Goal: Transaction & Acquisition: Purchase product/service

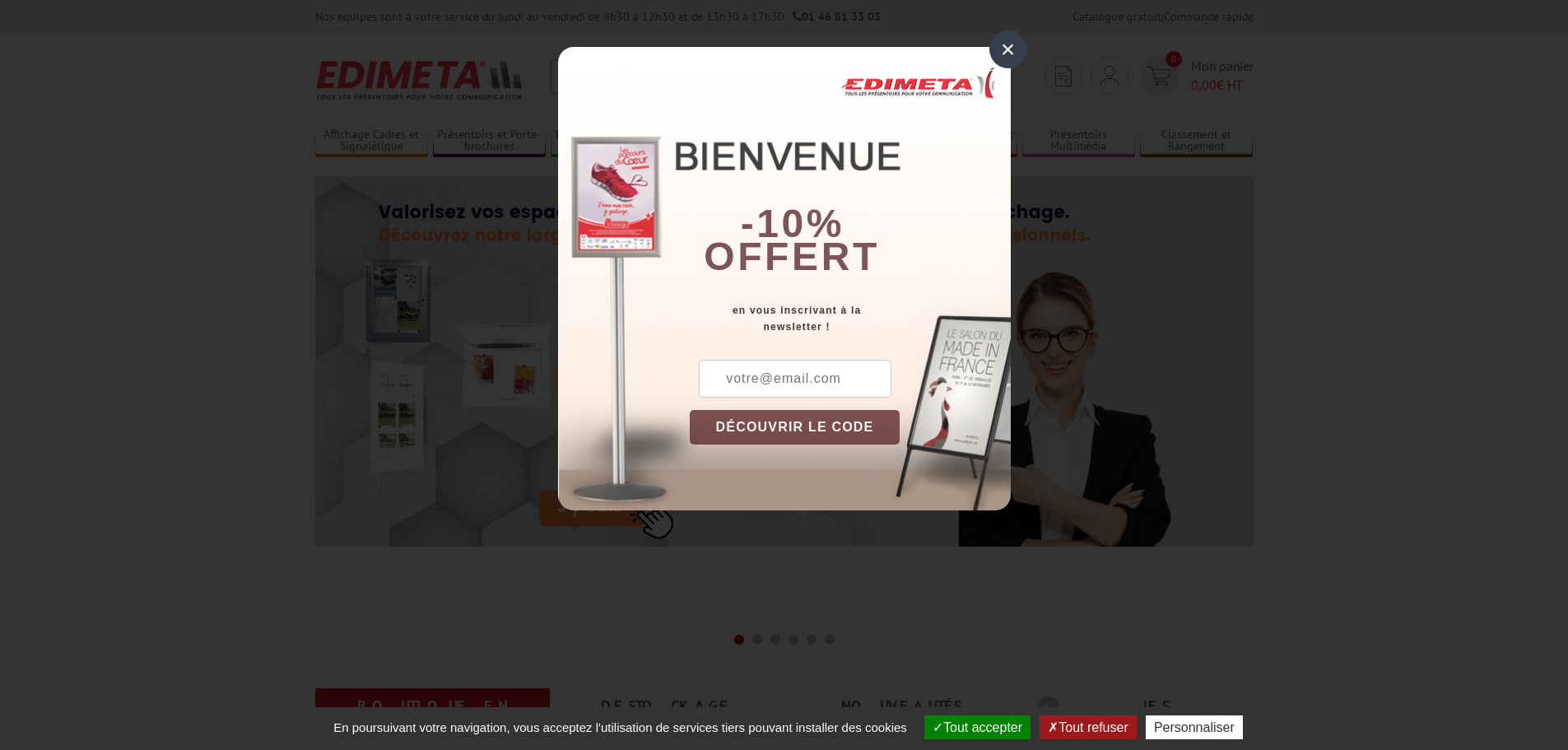
click at [1013, 57] on div "×" at bounding box center [1007, 49] width 38 height 38
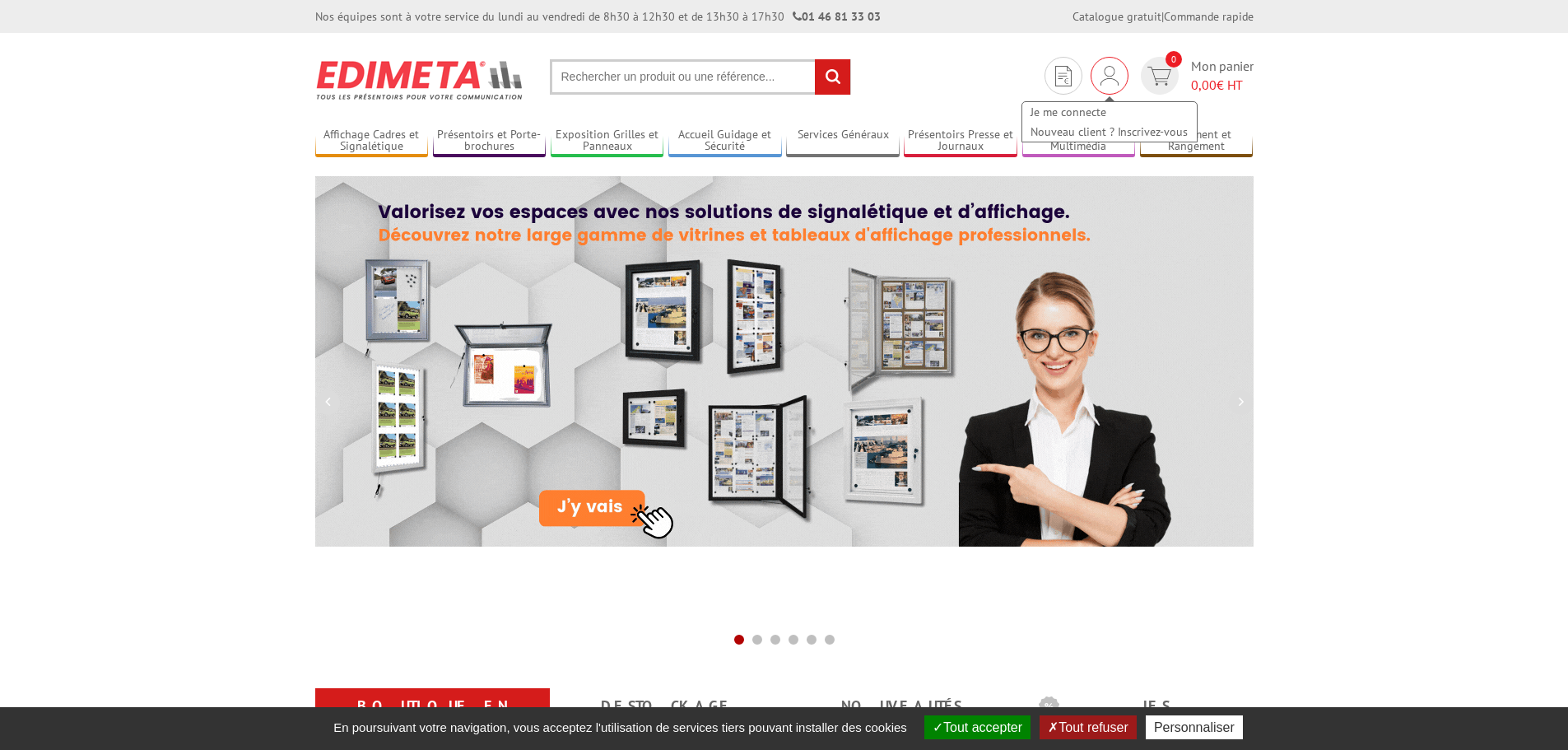
click at [1105, 81] on img at bounding box center [1109, 76] width 18 height 20
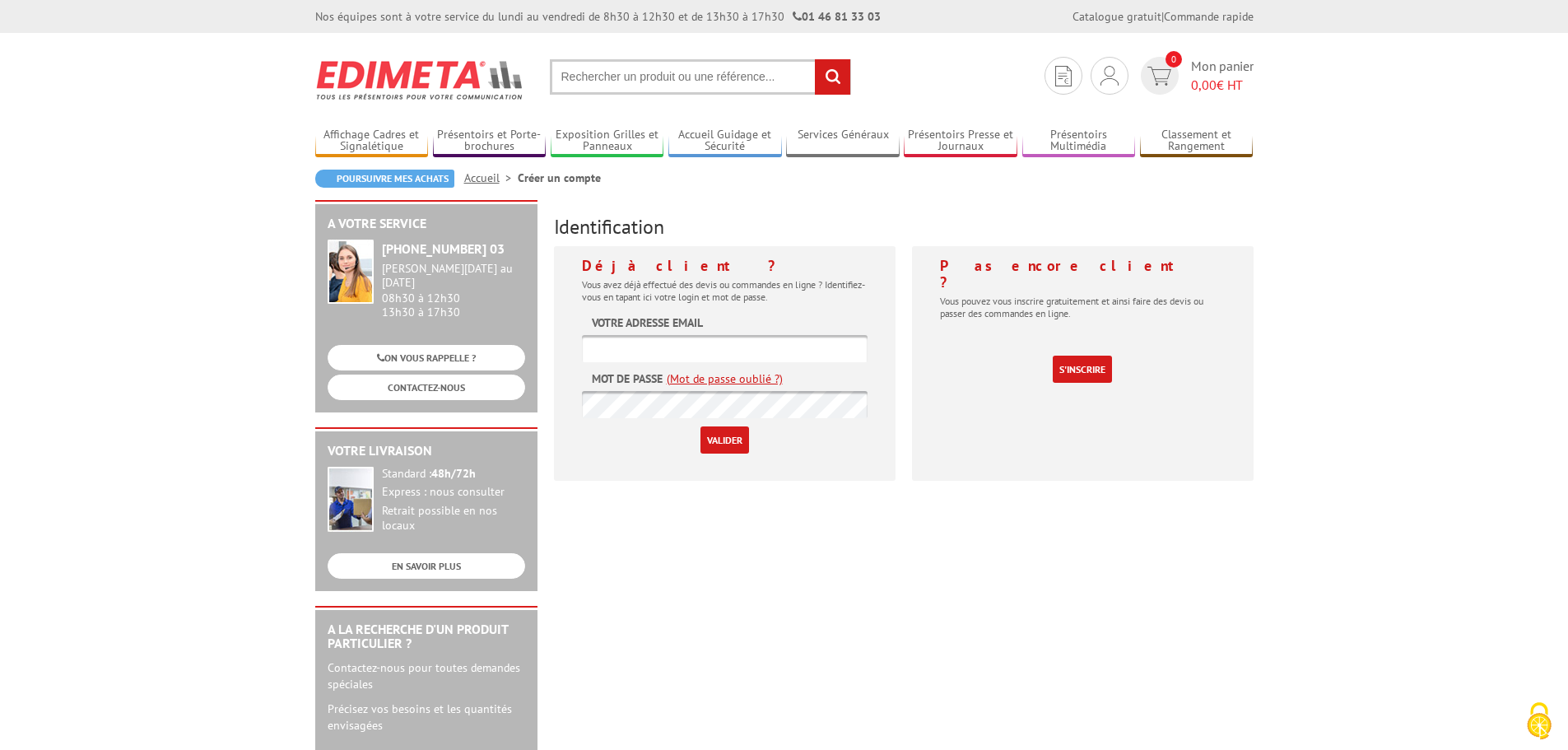
click at [752, 340] on input "text" at bounding box center [724, 349] width 285 height 28
click at [1321, 364] on body "Nos équipes sont à votre service du lundi au vendredi de 8h30 à 12h30 et de 13h…" at bounding box center [784, 734] width 1568 height 1470
click at [593, 339] on input "text" at bounding box center [724, 349] width 285 height 28
click at [1100, 82] on img at bounding box center [1109, 76] width 18 height 20
click at [829, 336] on input "text" at bounding box center [724, 349] width 285 height 28
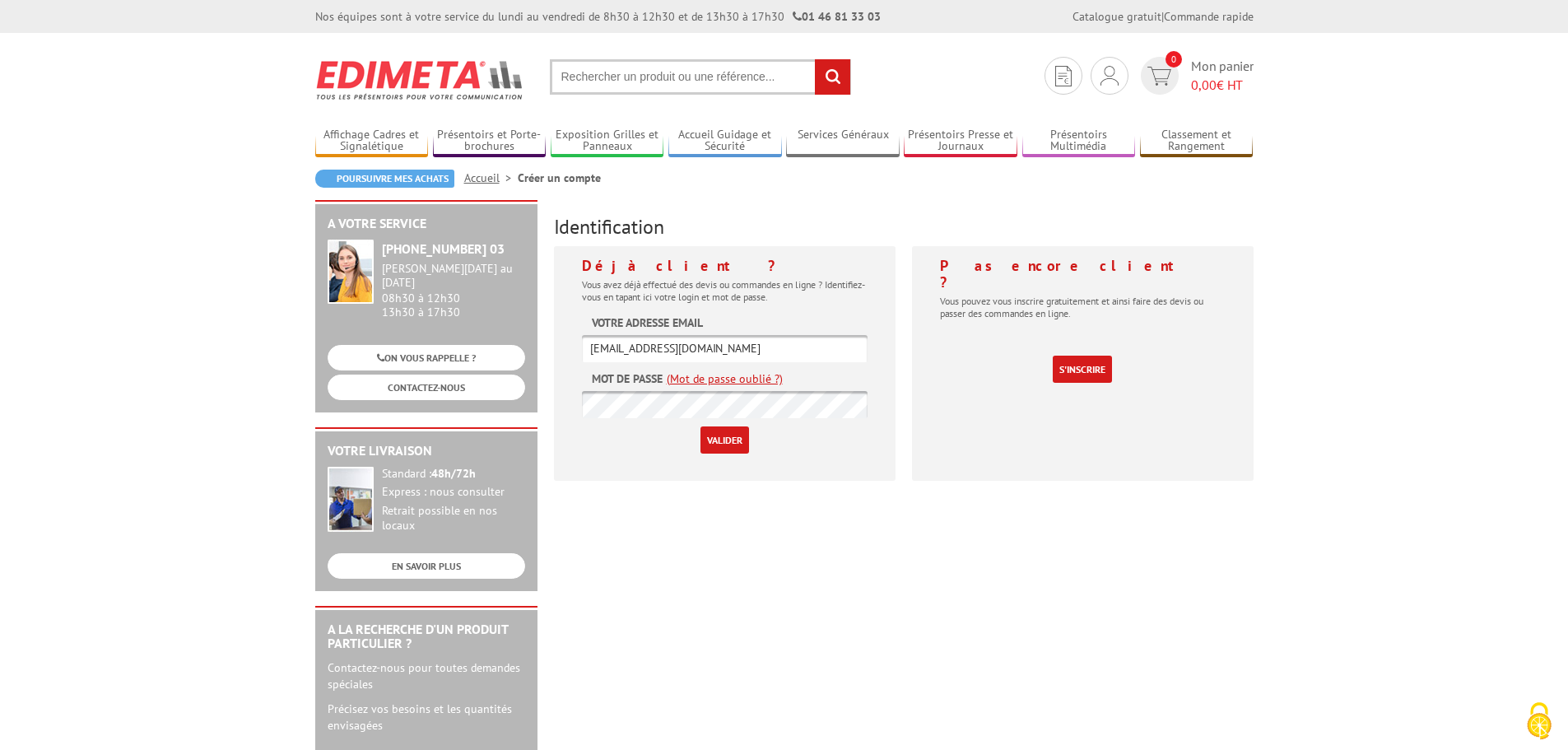
type input "s.albaret@milome.fr"
click at [825, 375] on form "Votre adresse email s.albaret@milome.fr Mot de passe (Mot de passe oublié ?) Va…" at bounding box center [724, 385] width 285 height 140
click at [819, 372] on form "Votre adresse email s.albaret@milome.fr Mot de passe (Mot de passe oublié ?) Va…" at bounding box center [724, 385] width 285 height 140
click at [746, 376] on link "(Mot de passe oublié ?)" at bounding box center [725, 379] width 116 height 17
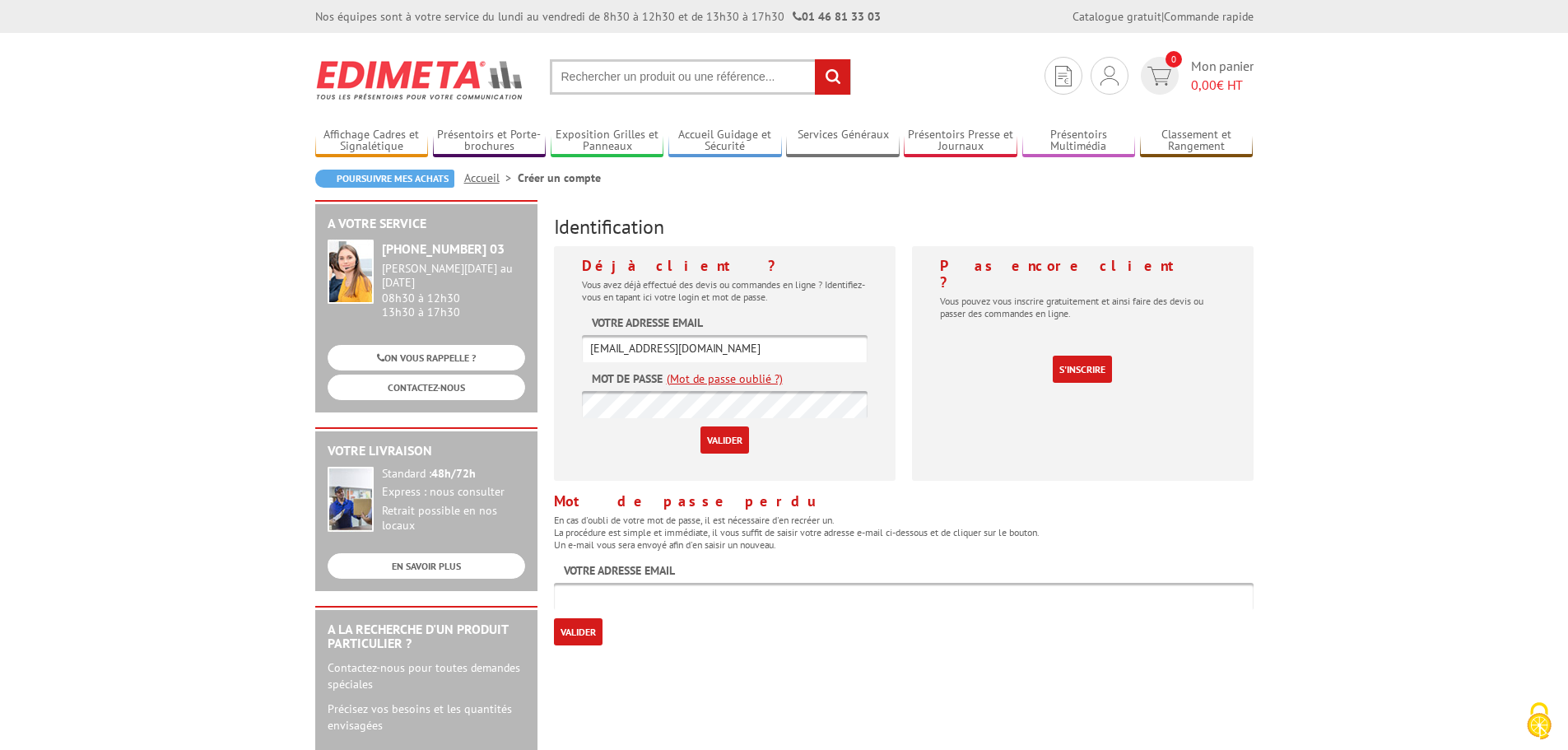
click at [703, 613] on div "Mot de passe perdu En cas d'oubli de votre mot de passe, il est nécessaire d'en…" at bounding box center [904, 569] width 699 height 152
click at [699, 600] on input "text" at bounding box center [904, 597] width 699 height 28
type input "s.albaret@milome.fr"
click at [583, 632] on input "Valider" at bounding box center [578, 632] width 49 height 28
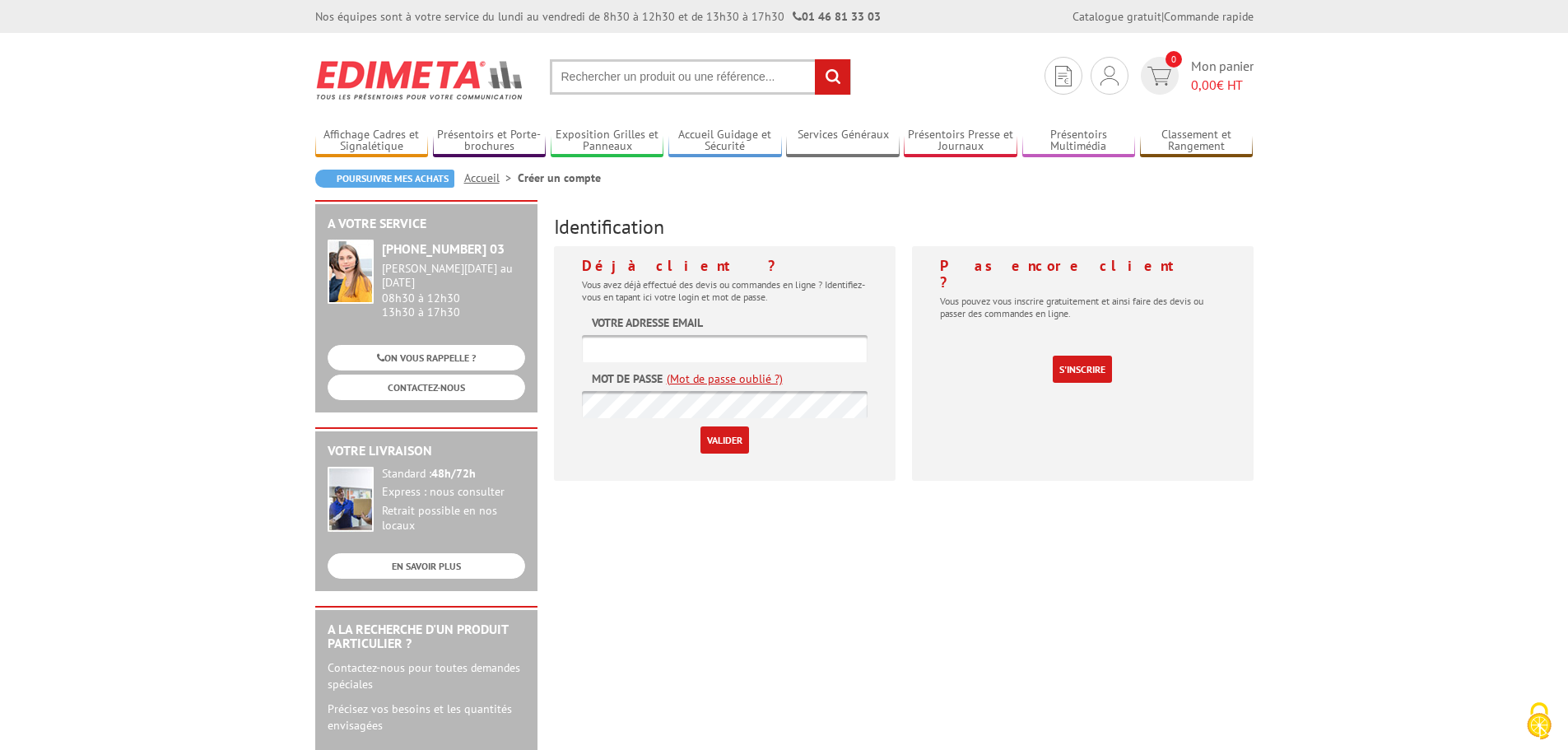
click at [730, 375] on link "(Mot de passe oublié ?)" at bounding box center [725, 379] width 116 height 17
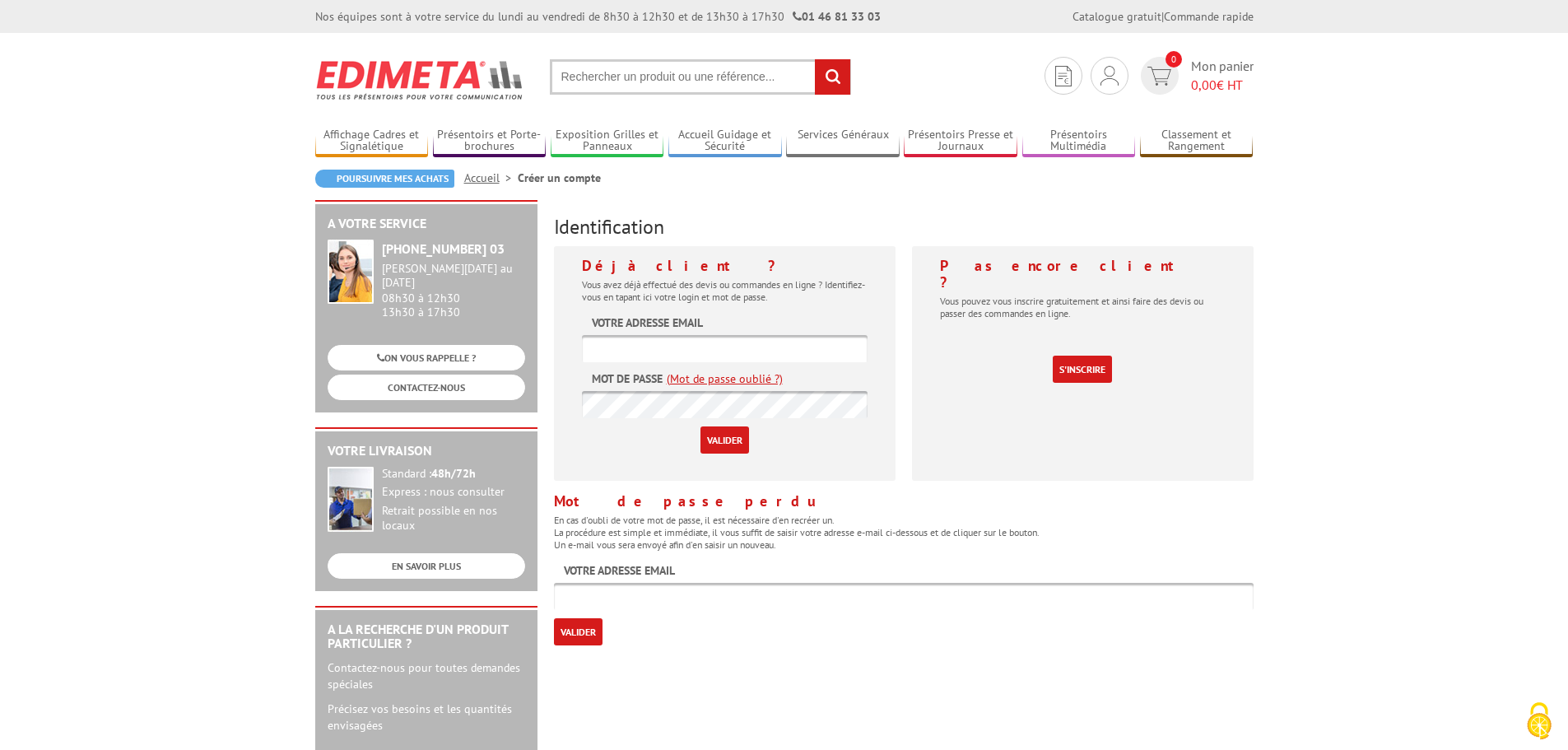
click at [648, 73] on input "text" at bounding box center [700, 77] width 301 height 36
click at [640, 78] on input "text" at bounding box center [700, 77] width 301 height 36
type input "porte visuel socle bois"
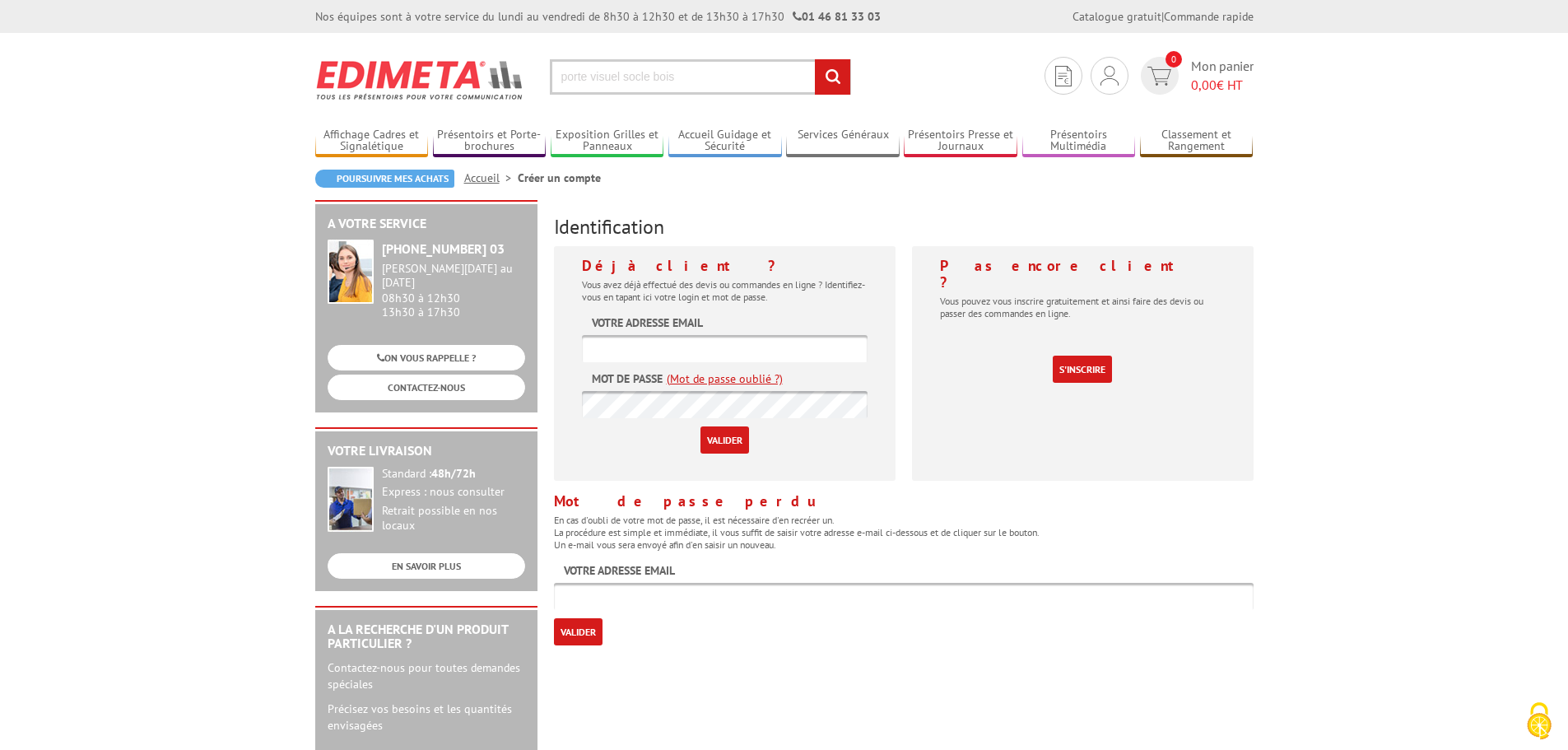
click at [836, 69] on input "rechercher" at bounding box center [832, 77] width 36 height 36
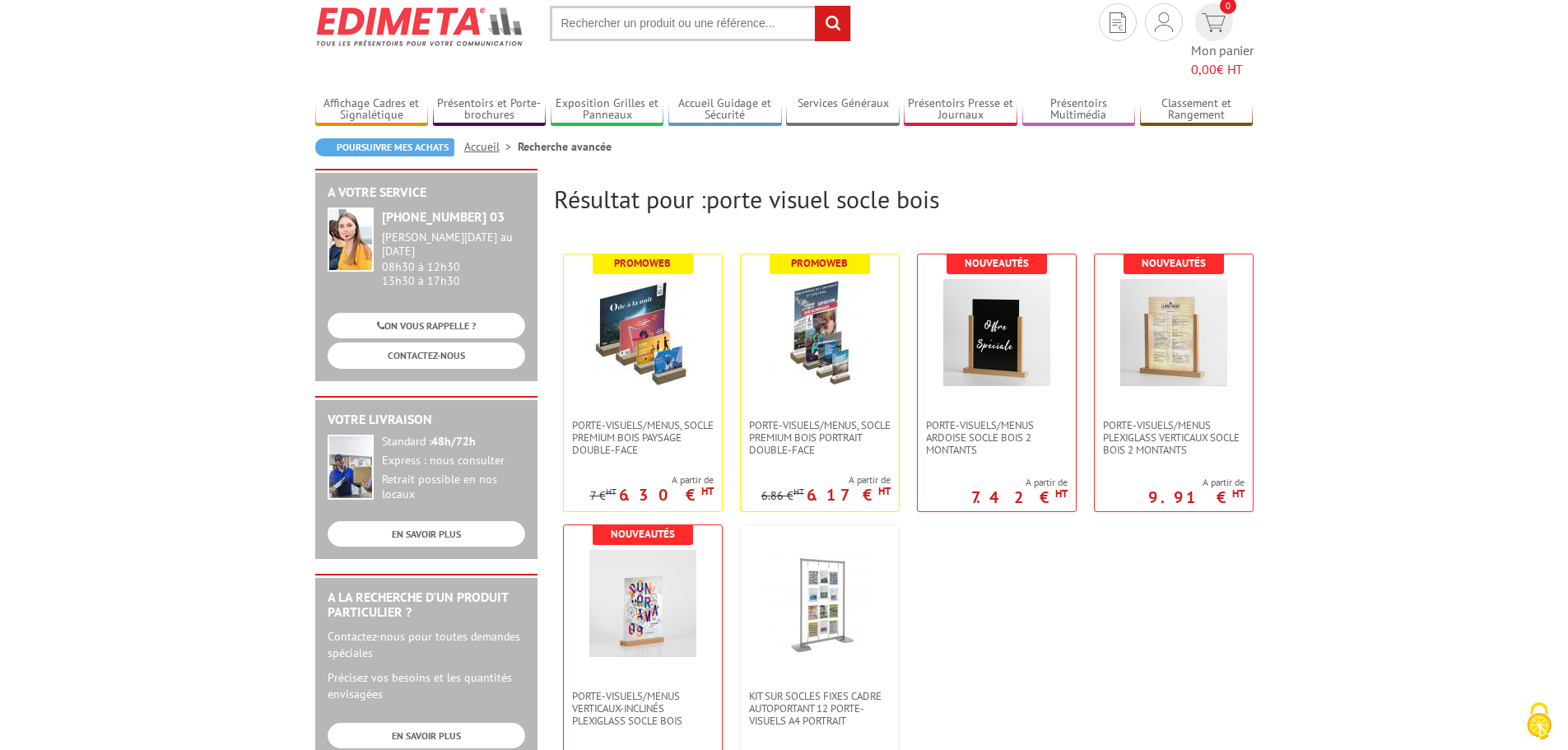
scroll to position [83, 0]
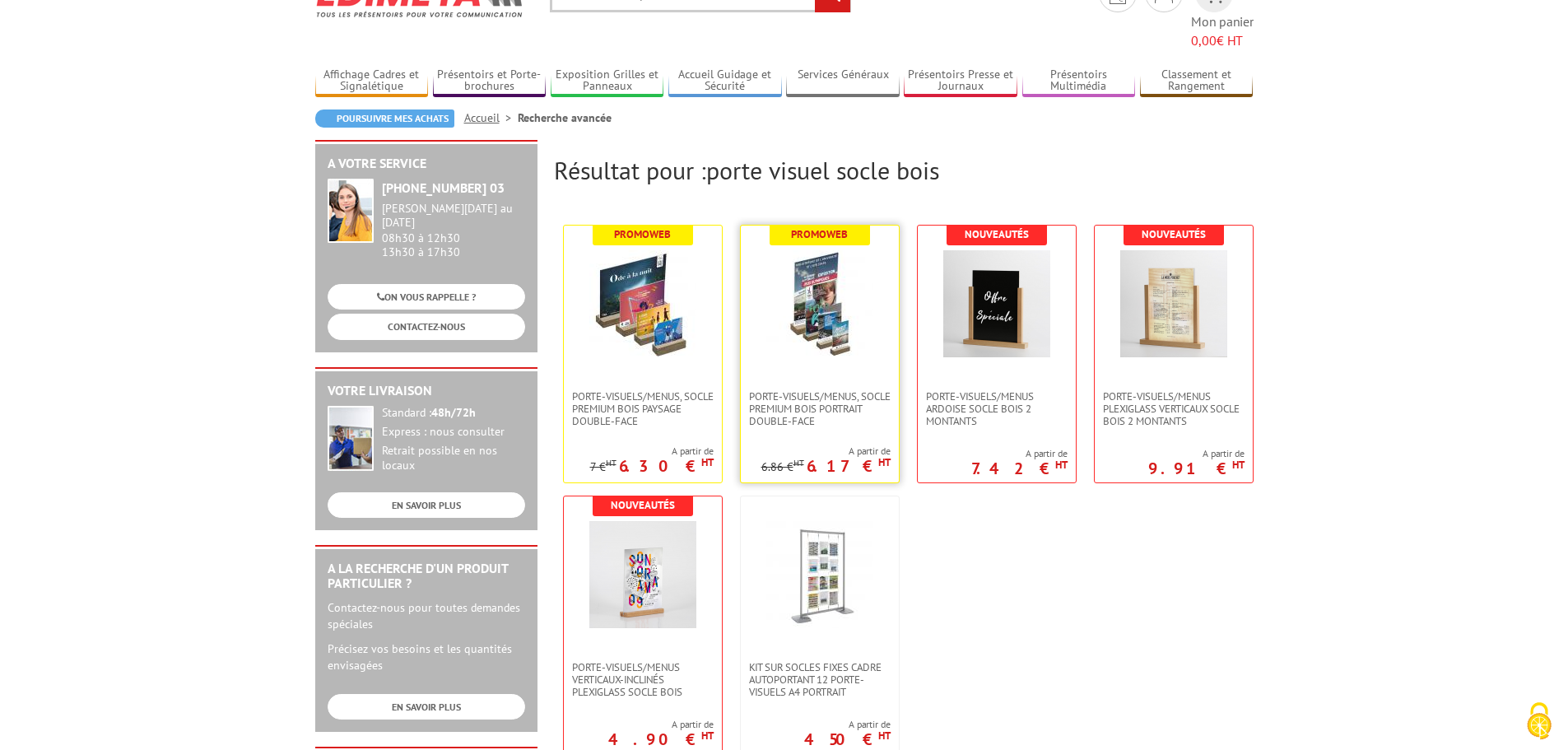
click at [840, 353] on link at bounding box center [819, 308] width 158 height 164
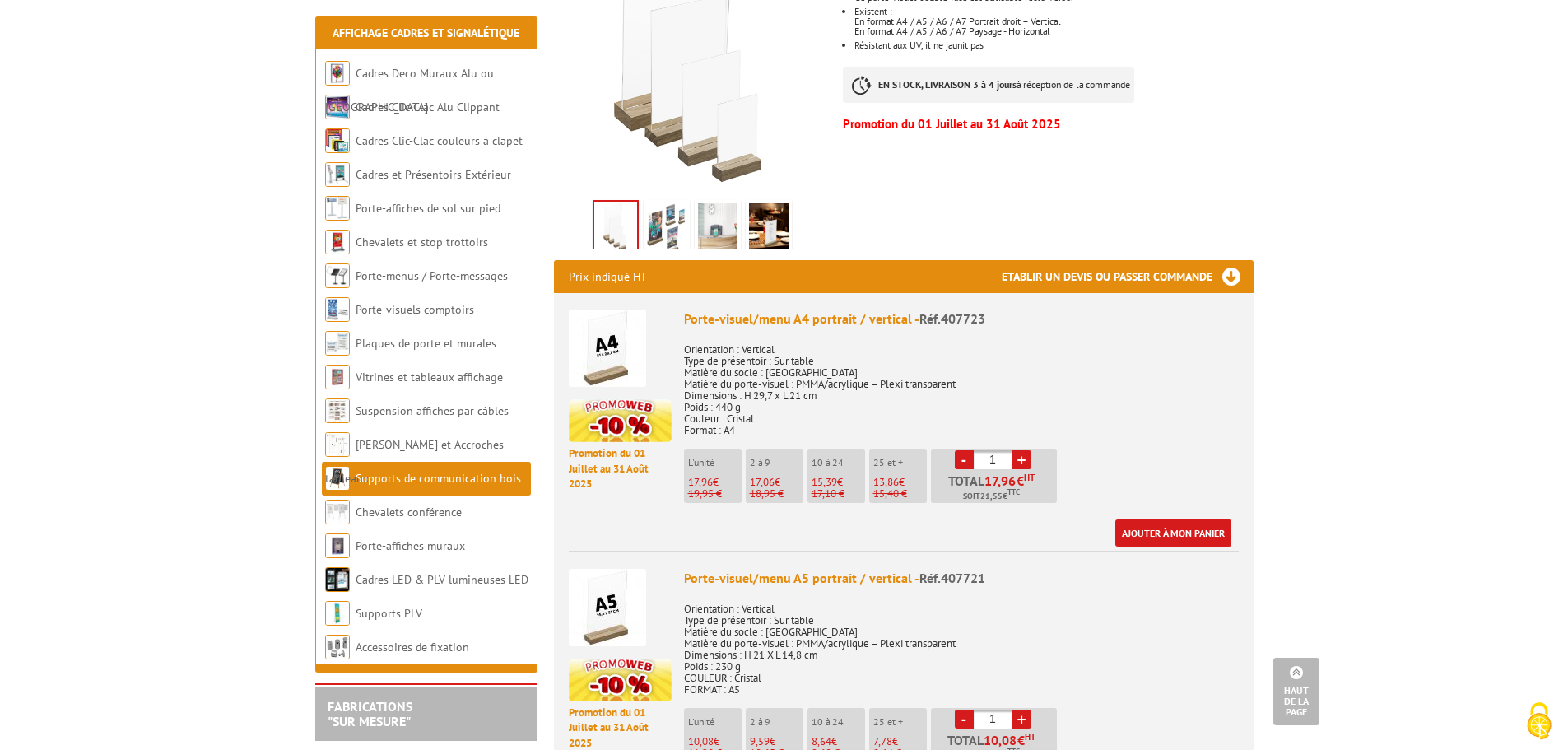
scroll to position [411, 0]
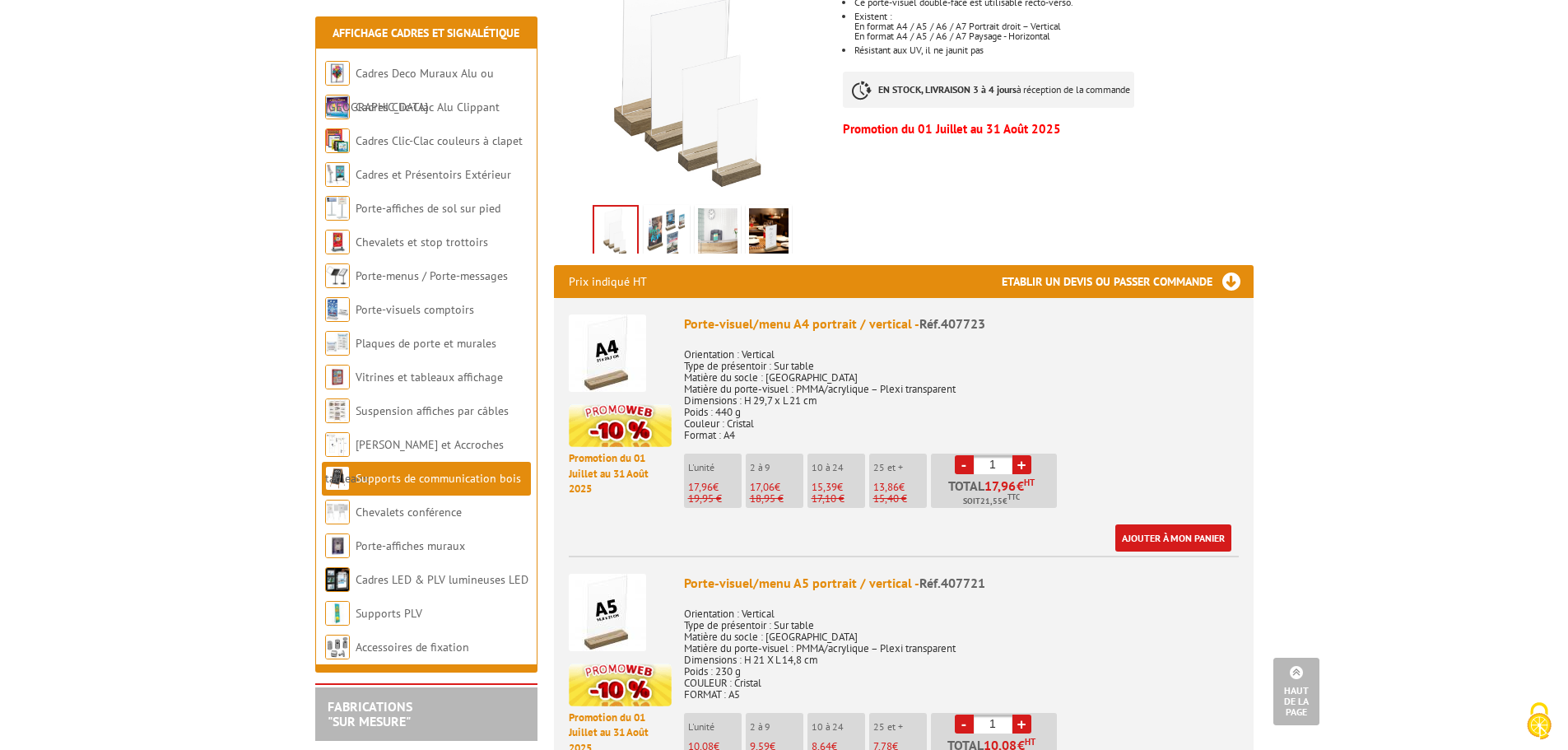
click at [1018, 455] on link "+" at bounding box center [1021, 465] width 19 height 19
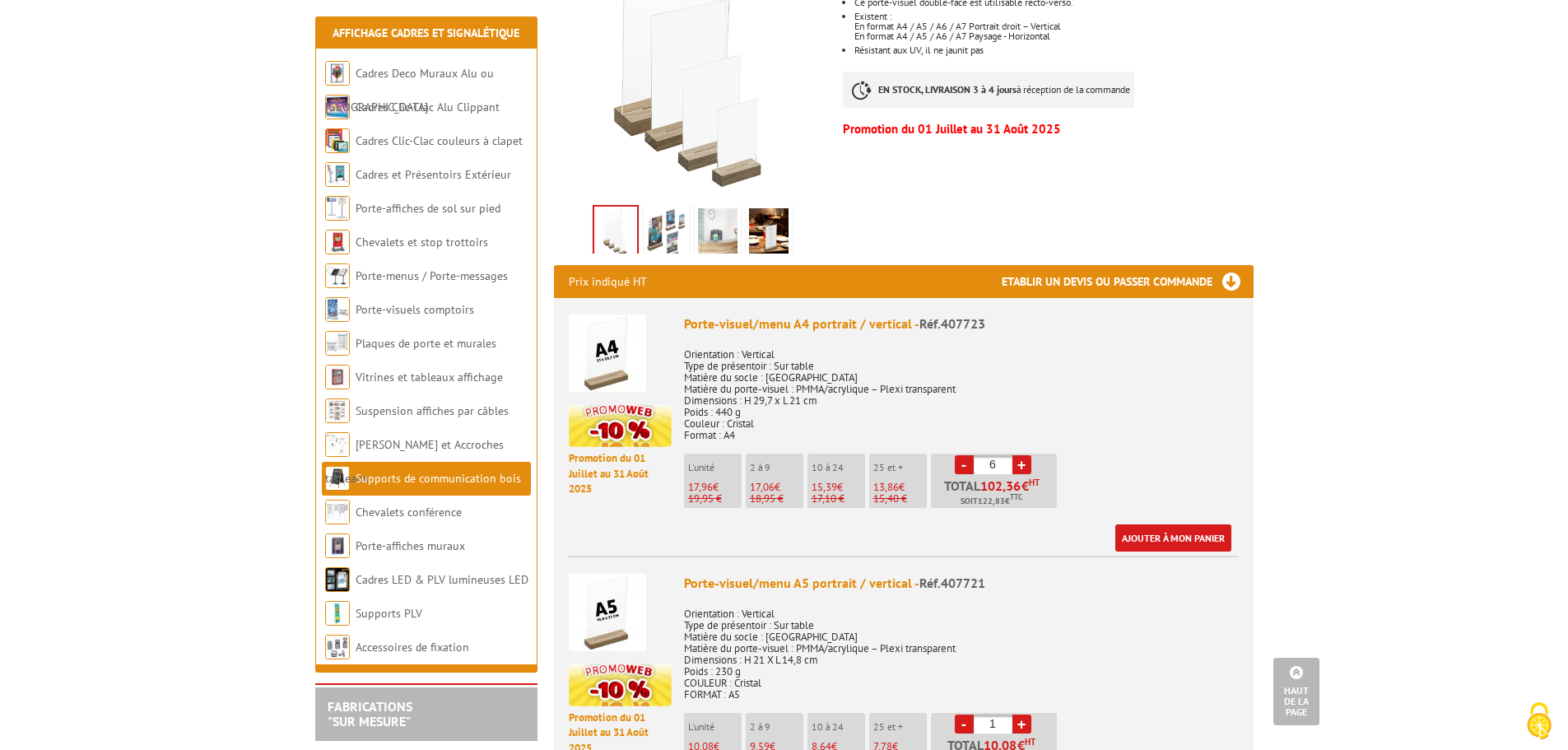
click at [1018, 455] on link "+" at bounding box center [1021, 465] width 19 height 19
type input "10"
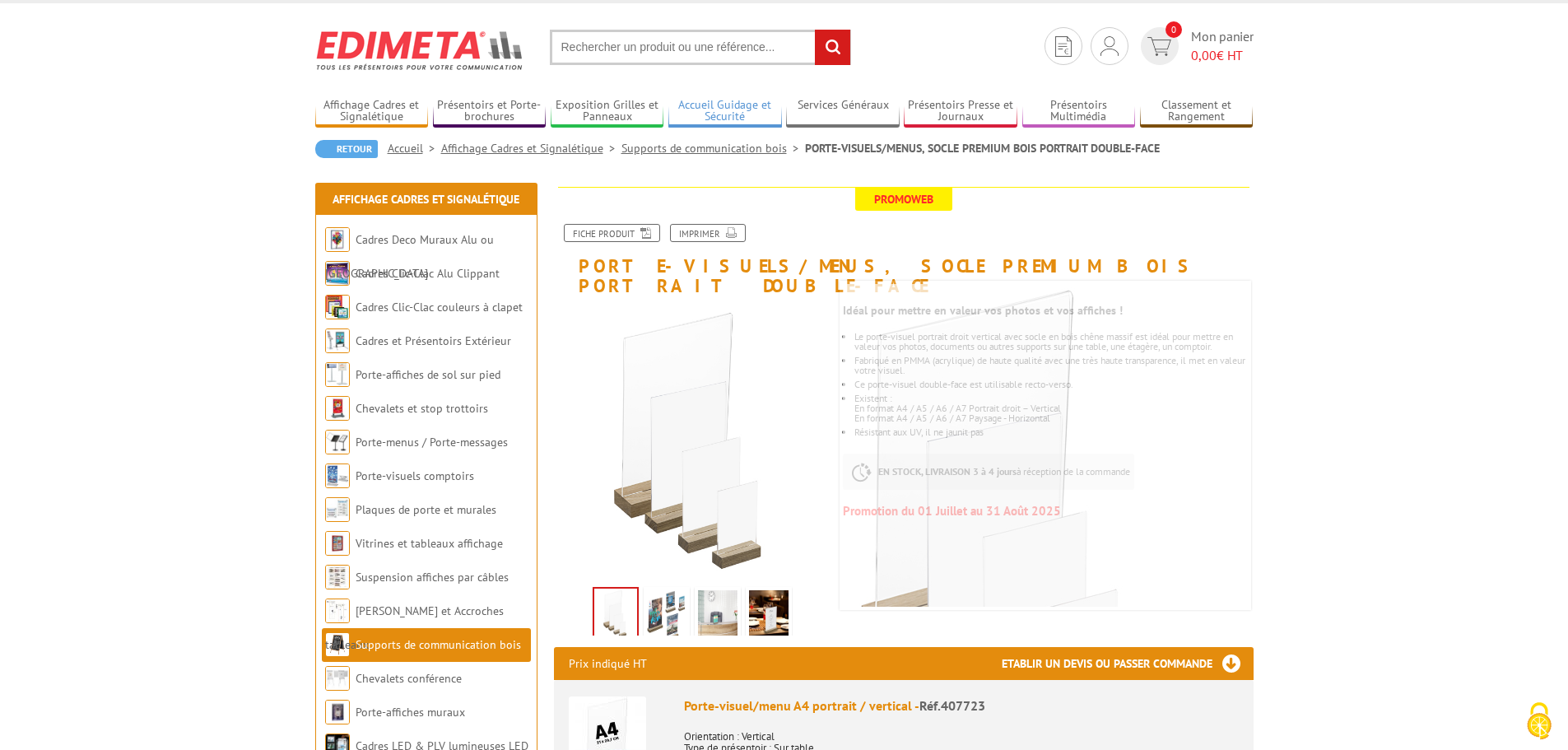
scroll to position [0, 0]
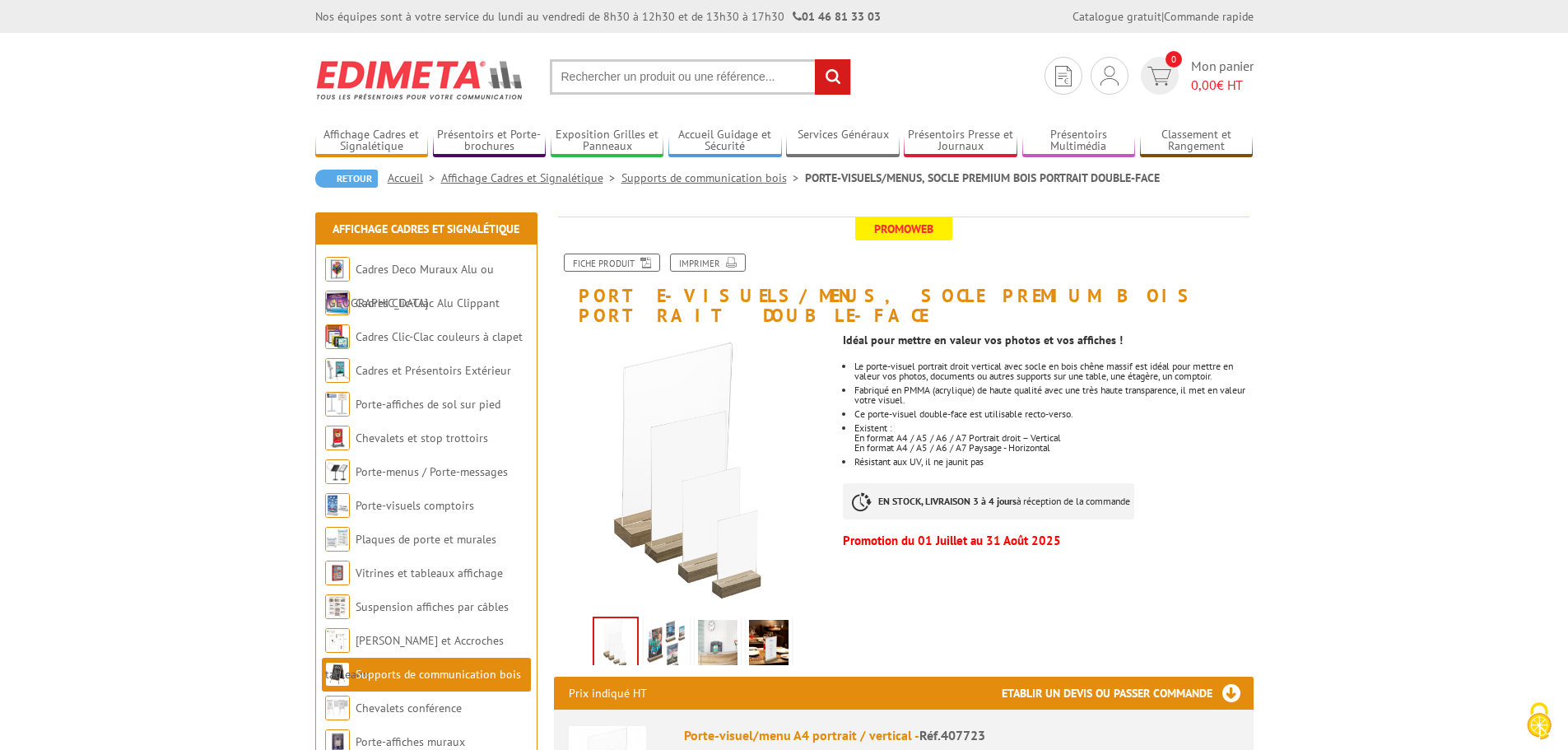
click at [625, 77] on input "text" at bounding box center [700, 77] width 301 height 36
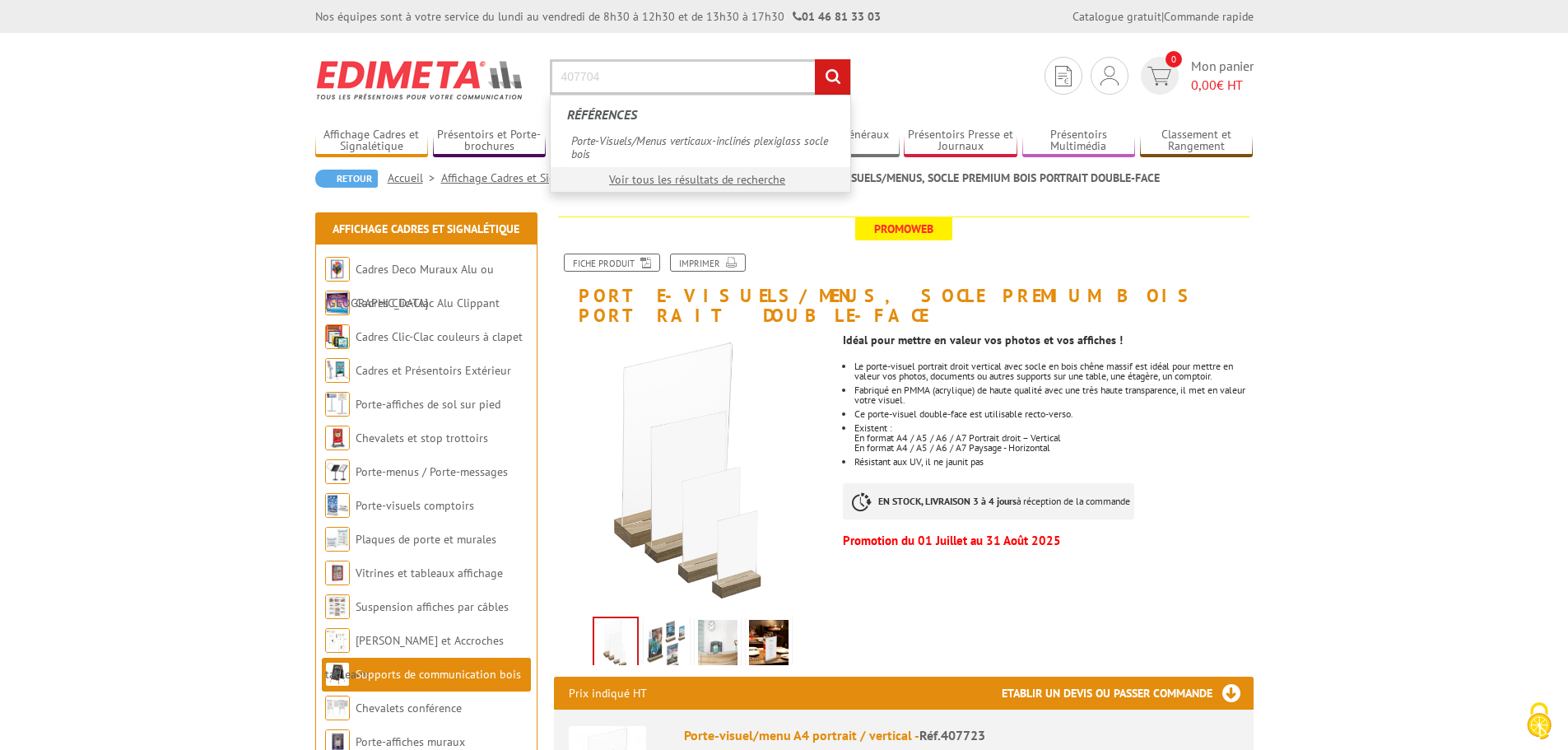
type input "407704"
click at [815, 60] on input "rechercher" at bounding box center [832, 77] width 36 height 36
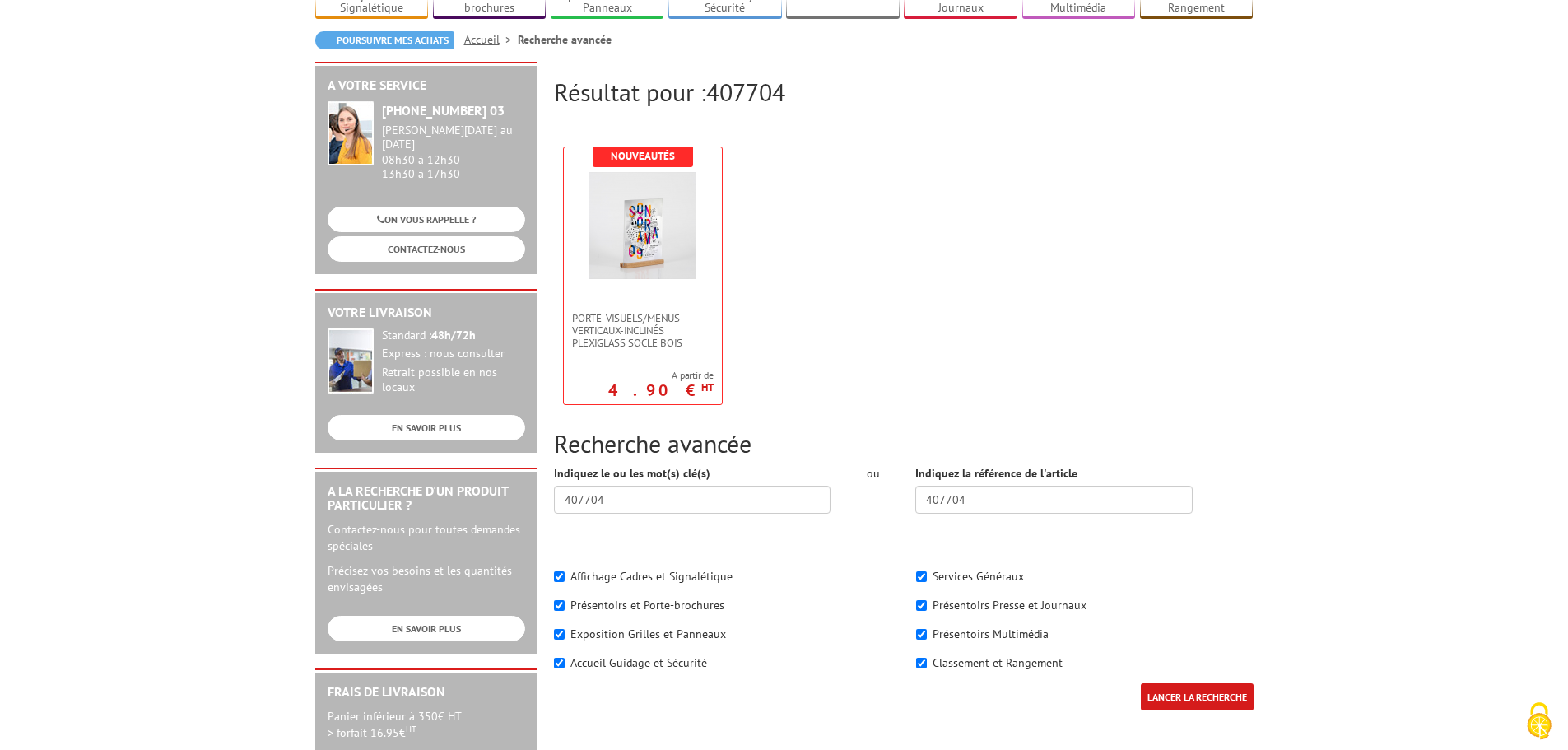
scroll to position [164, 0]
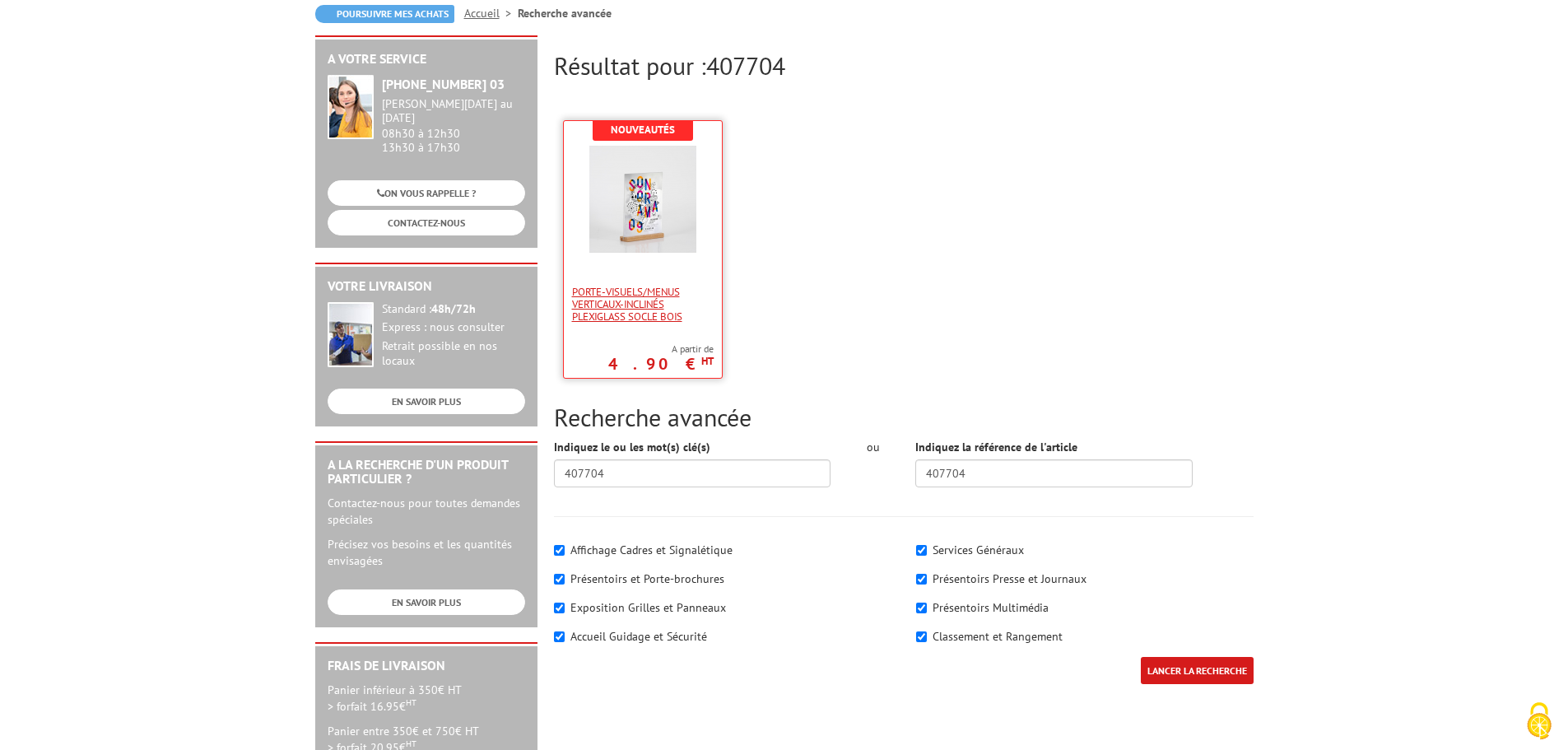
click at [659, 311] on span "Porte-Visuels/Menus verticaux-inclinés plexiglass socle bois" at bounding box center [642, 304] width 141 height 37
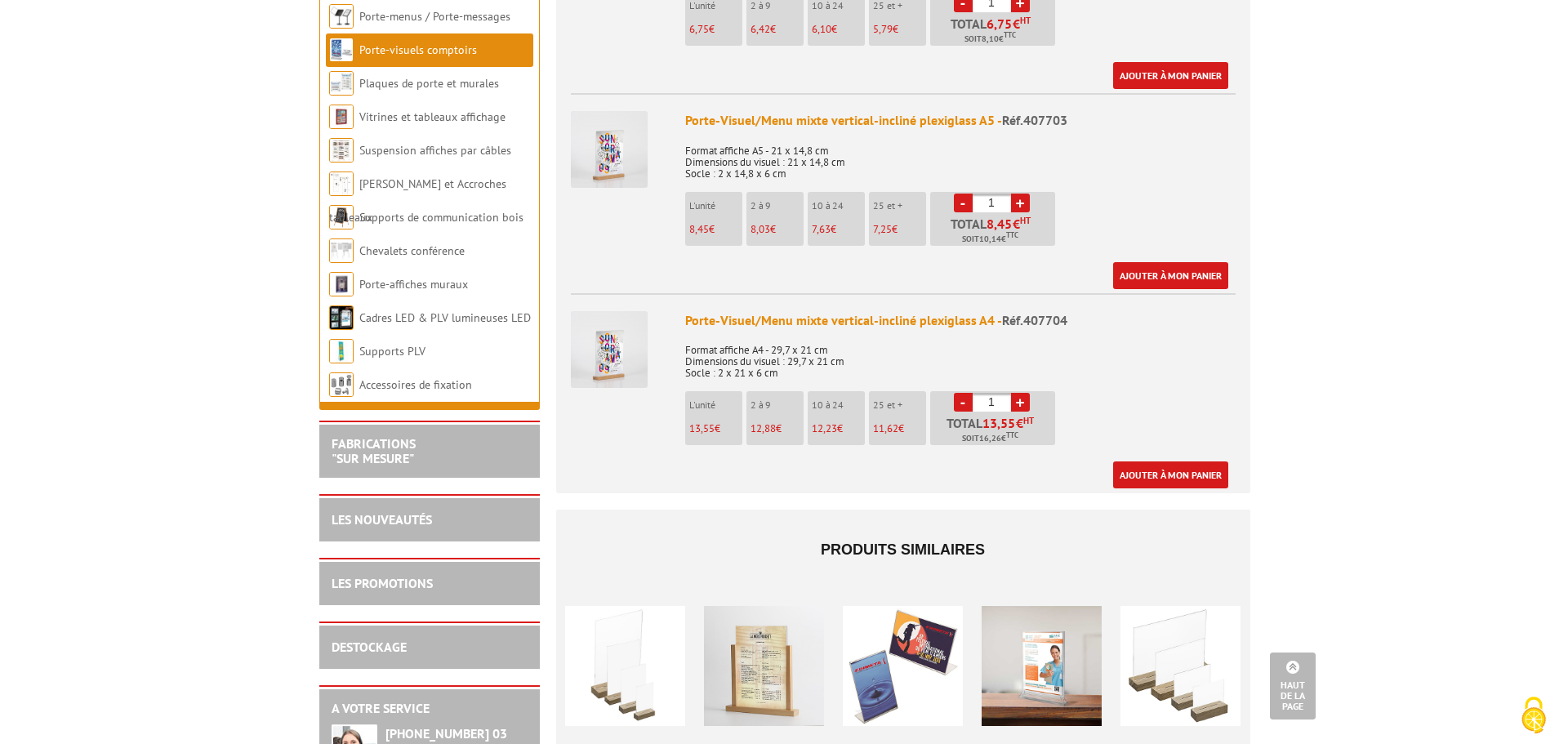
scroll to position [980, 0]
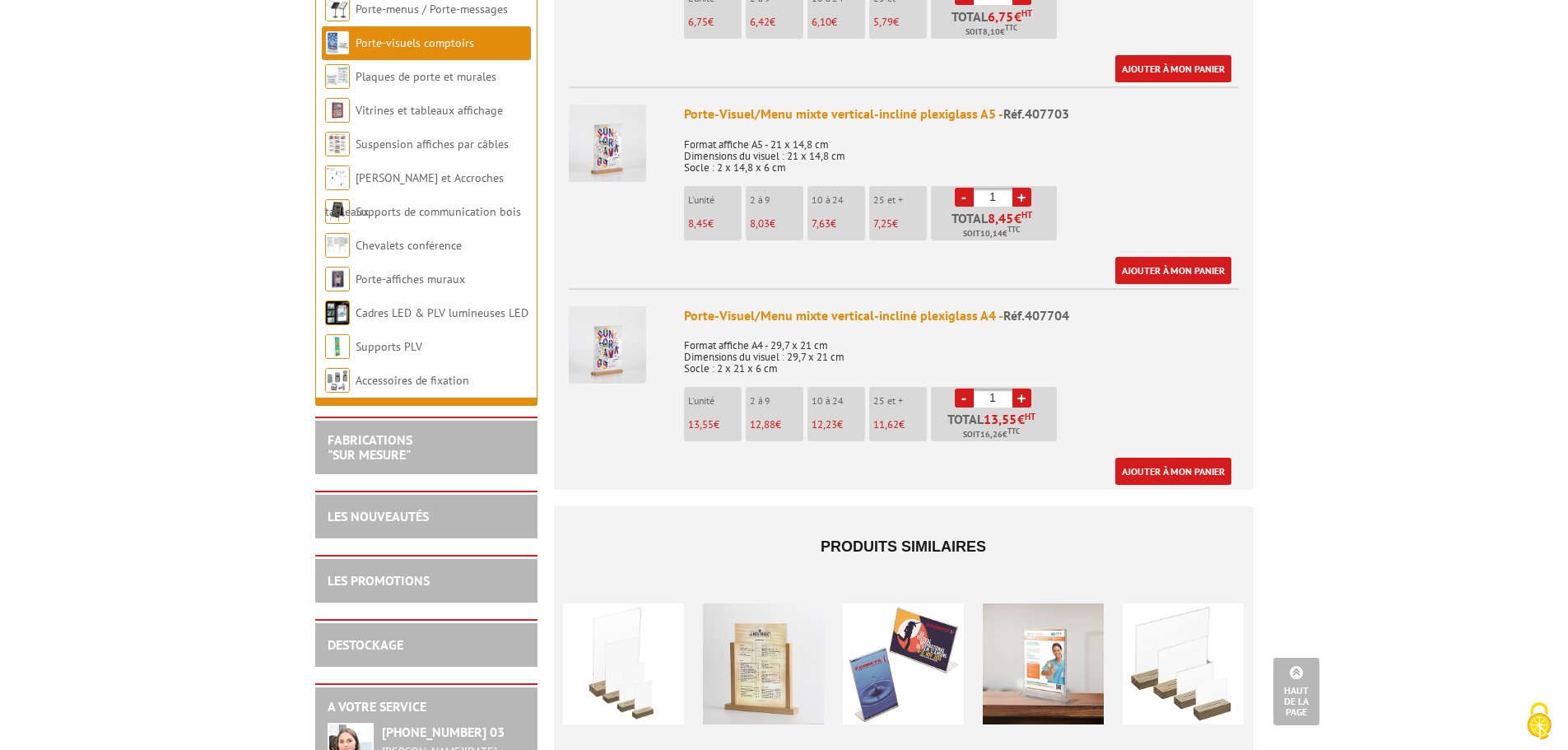
click at [1018, 388] on link "+" at bounding box center [1021, 397] width 19 height 19
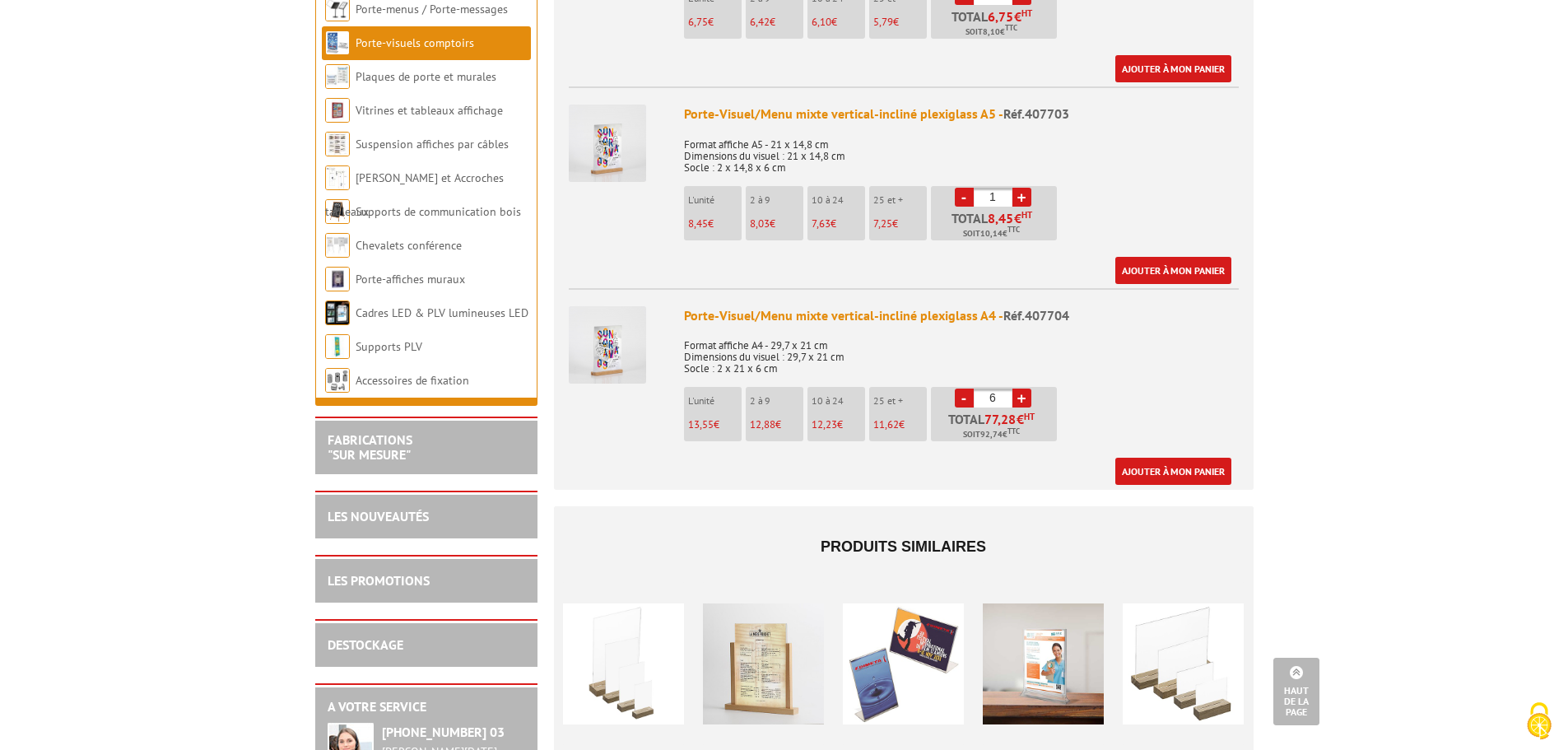
click at [1018, 388] on link "+" at bounding box center [1021, 397] width 19 height 19
type input "10"
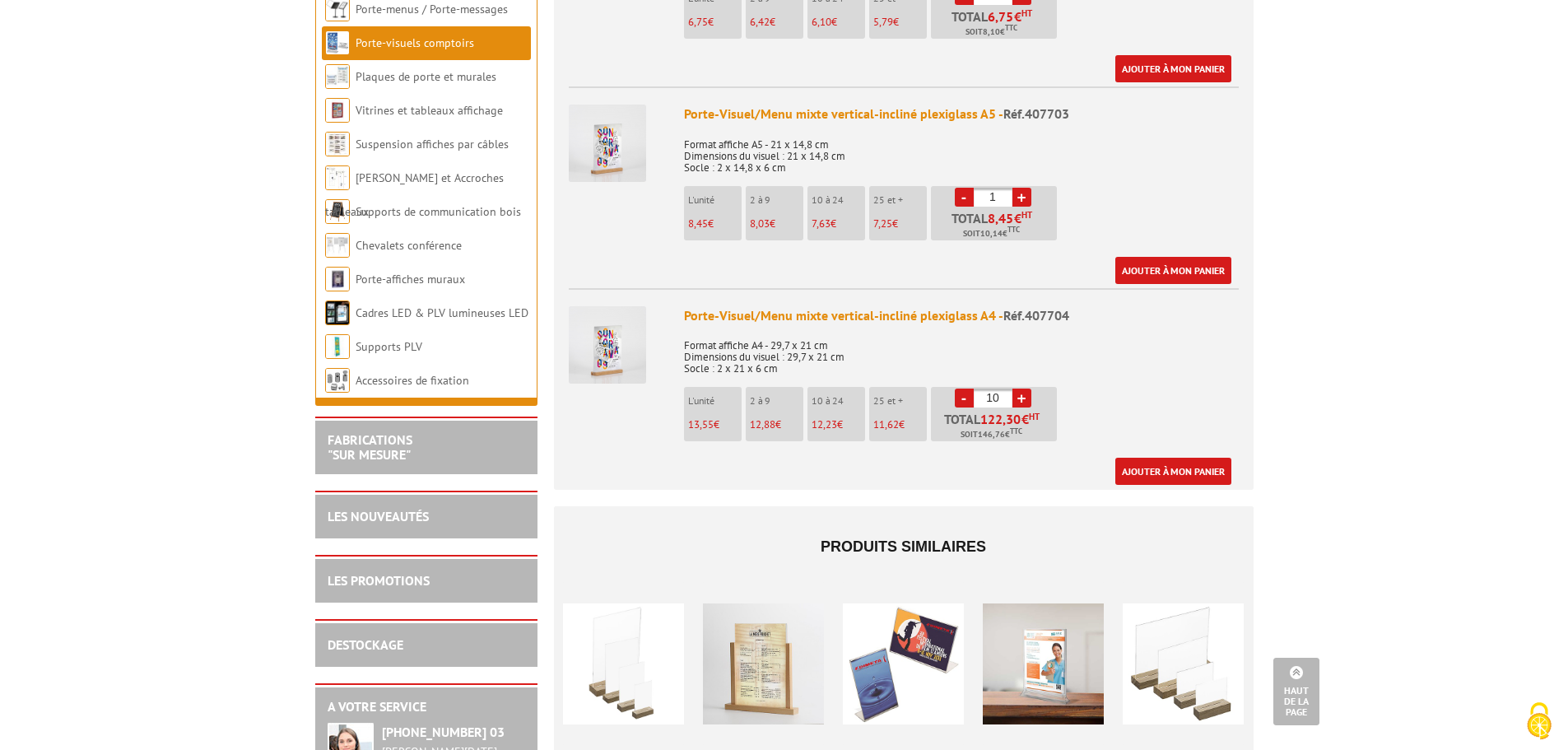
click at [619, 322] on img at bounding box center [607, 345] width 77 height 77
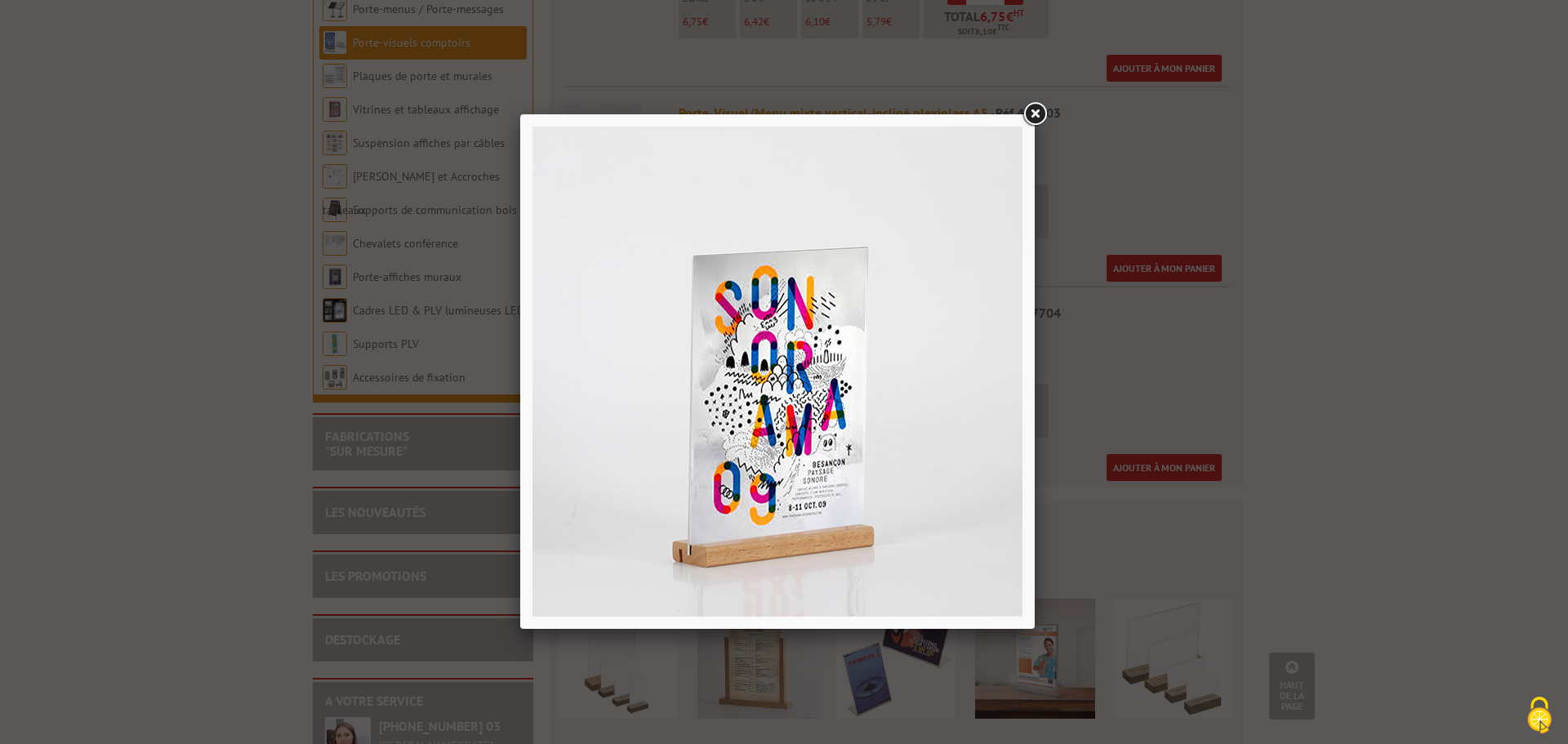
click at [1043, 115] on link at bounding box center [1034, 114] width 29 height 29
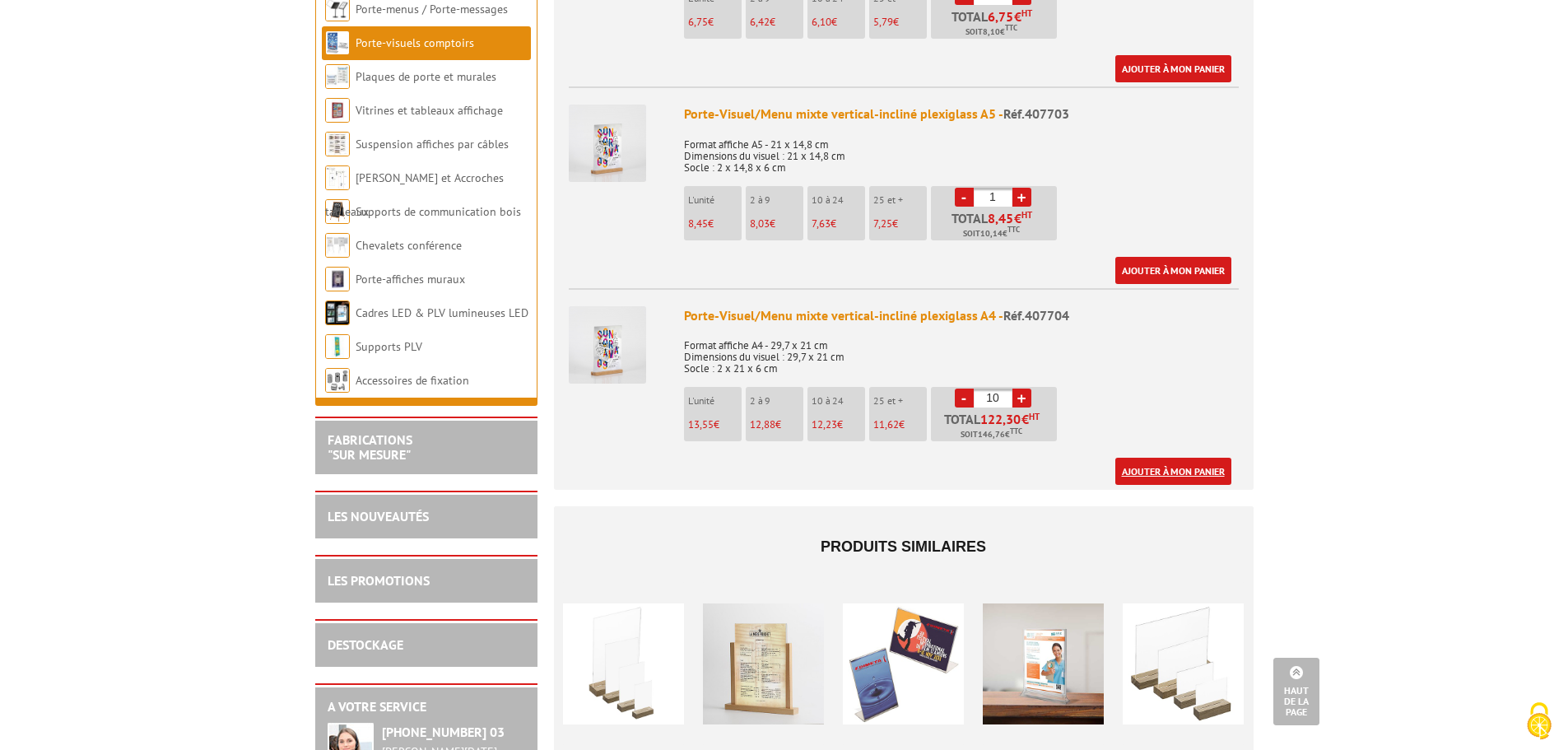
click at [1198, 458] on link "Ajouter à mon panier" at bounding box center [1173, 472] width 116 height 28
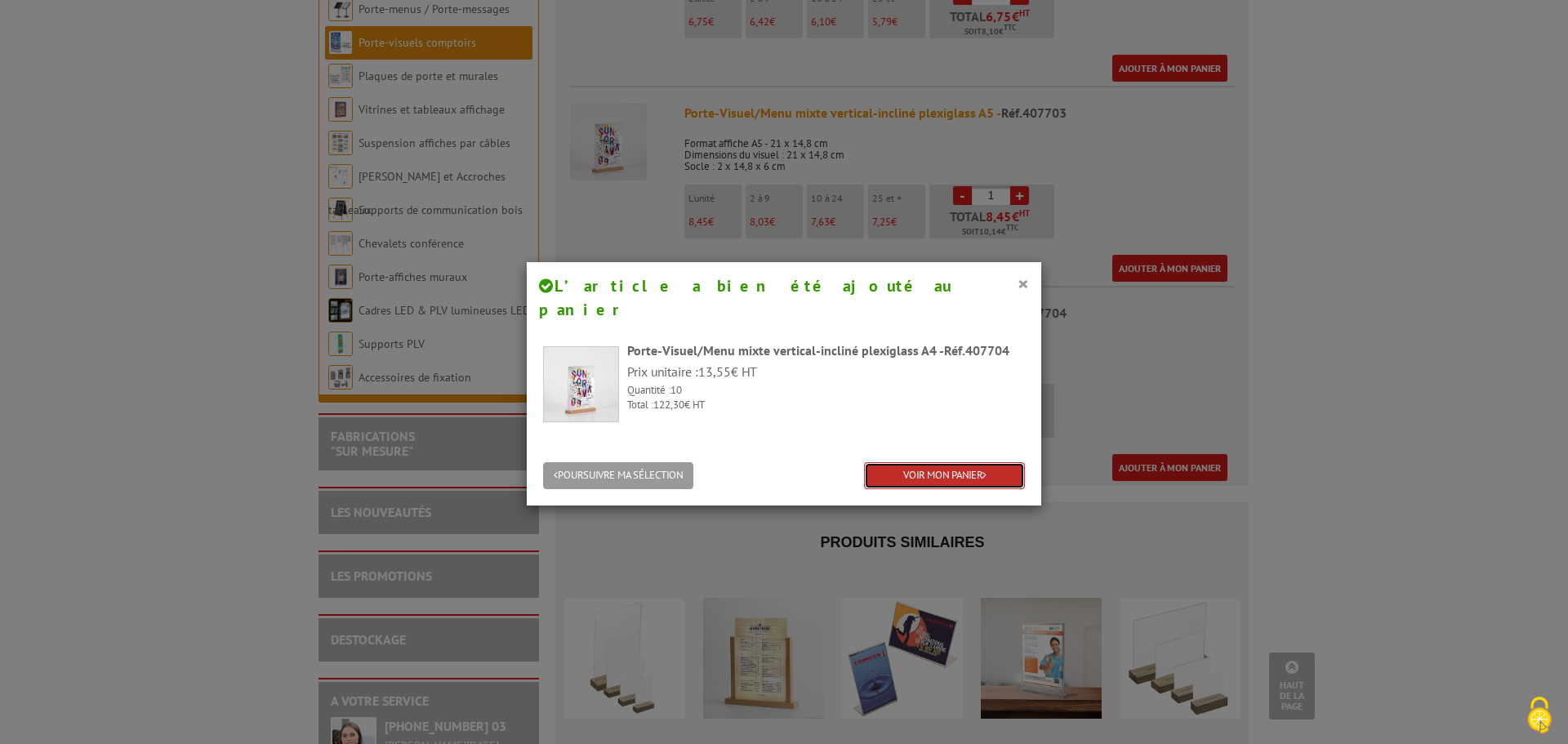
click at [939, 463] on link "VOIR MON PANIER" at bounding box center [944, 476] width 161 height 27
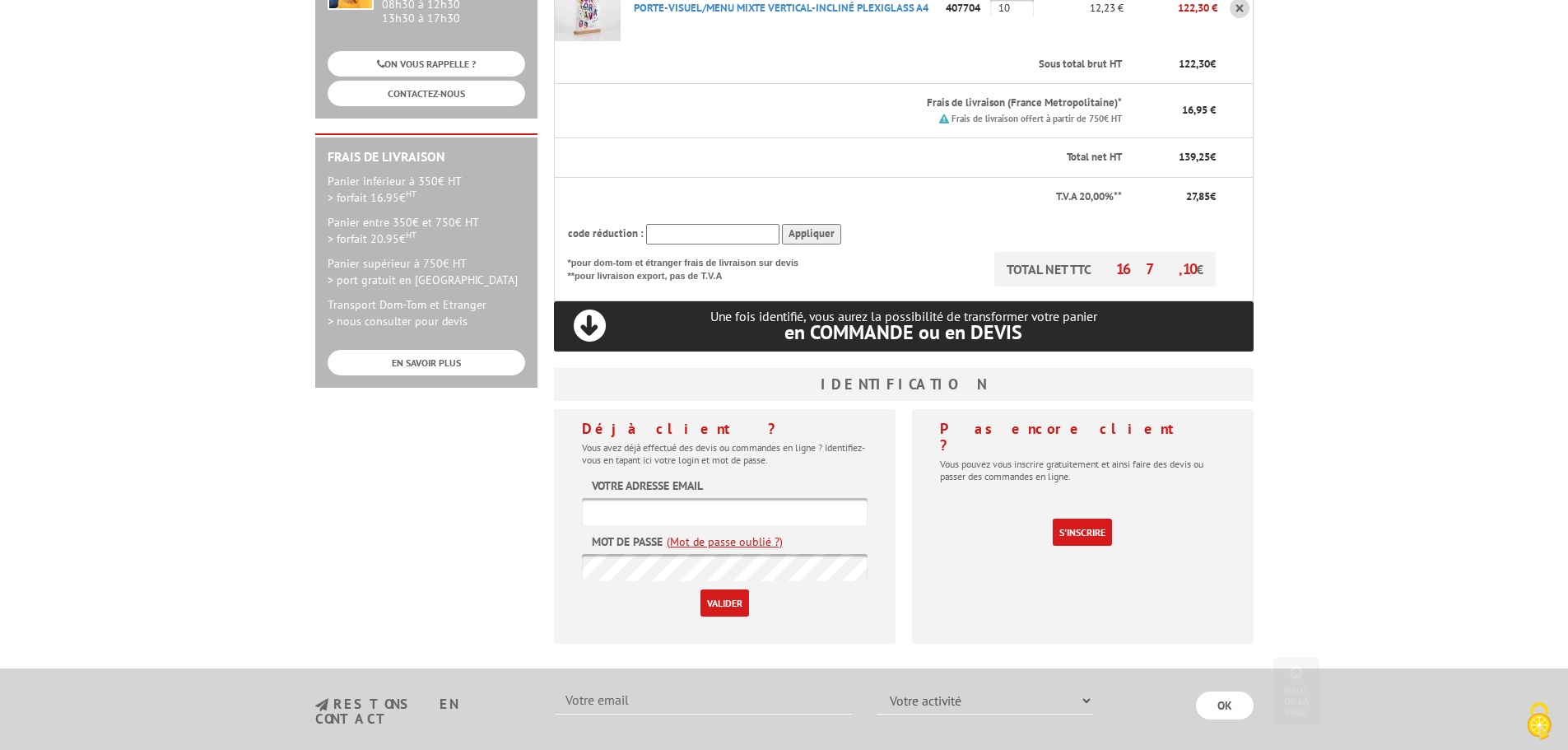
scroll to position [411, 0]
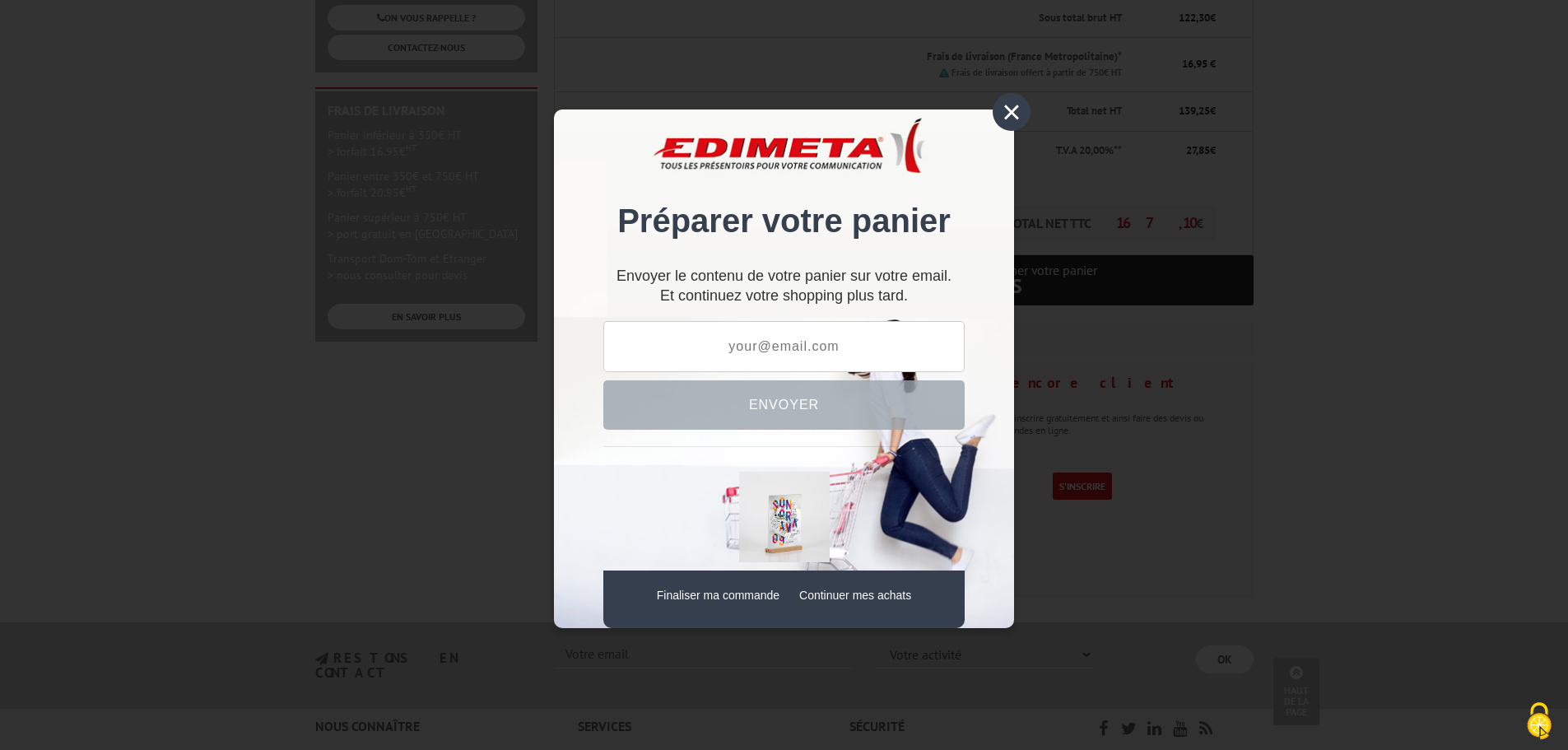
click at [1008, 107] on div "×" at bounding box center [1011, 111] width 38 height 38
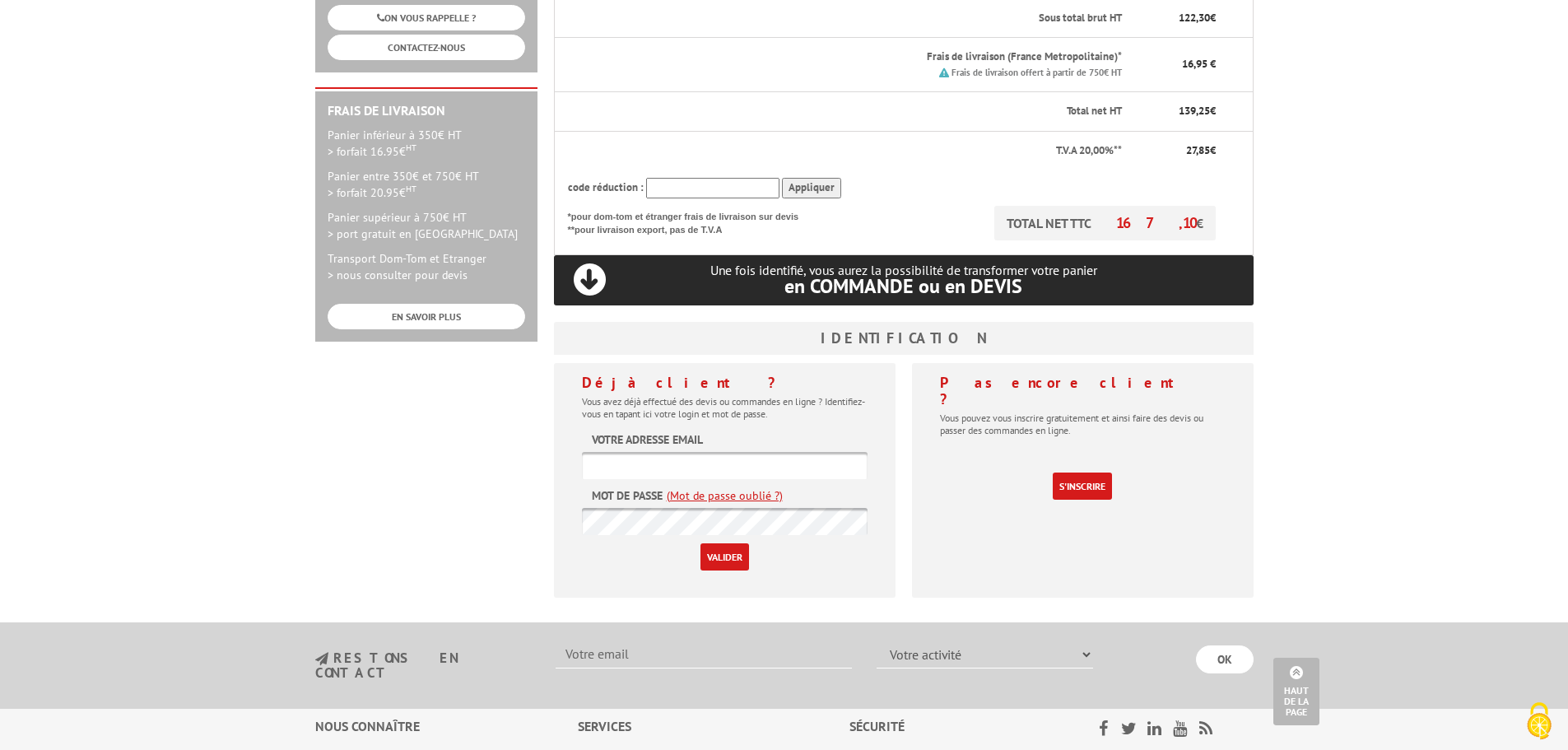
click at [743, 487] on link "(Mot de passe oublié ?)" at bounding box center [725, 496] width 116 height 17
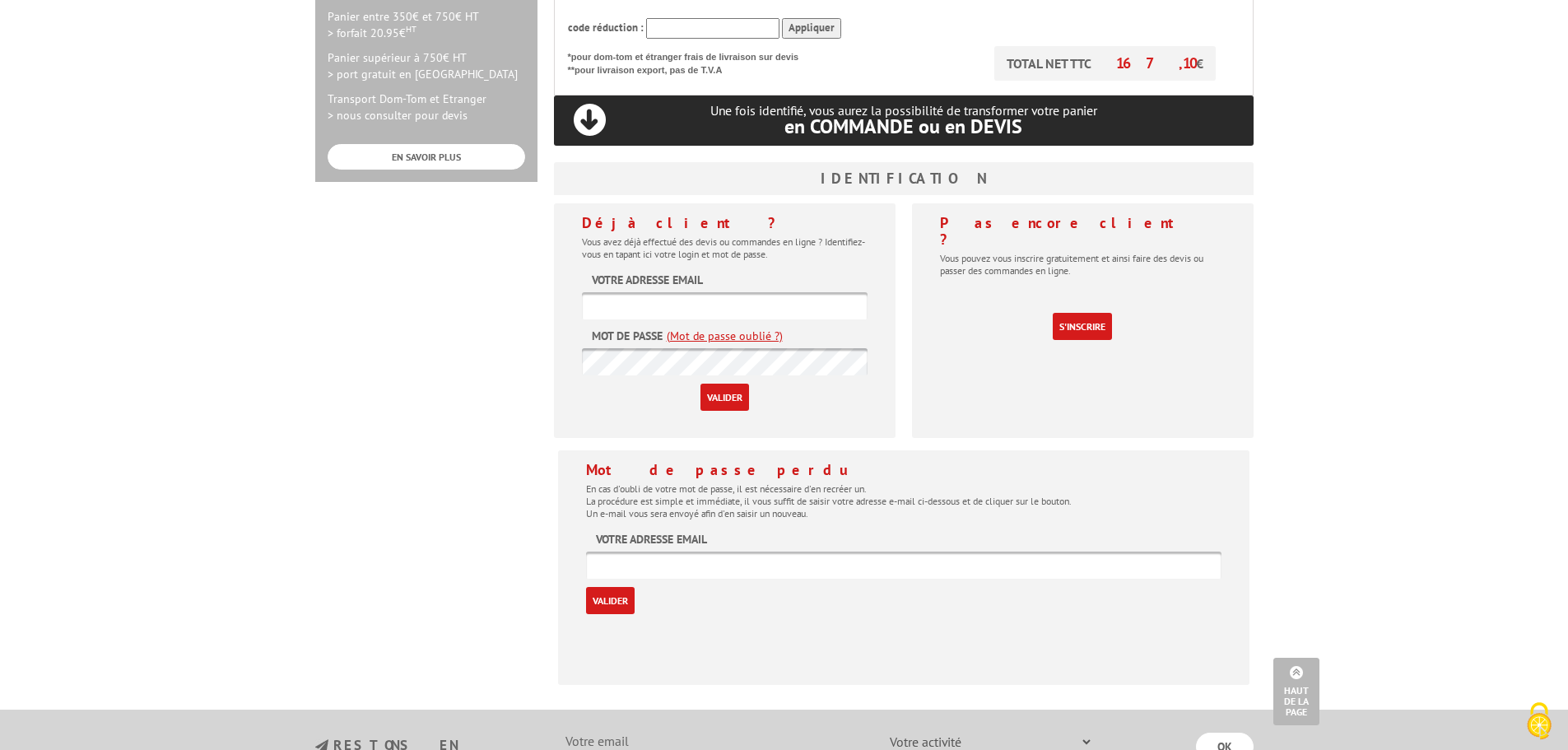
scroll to position [576, 0]
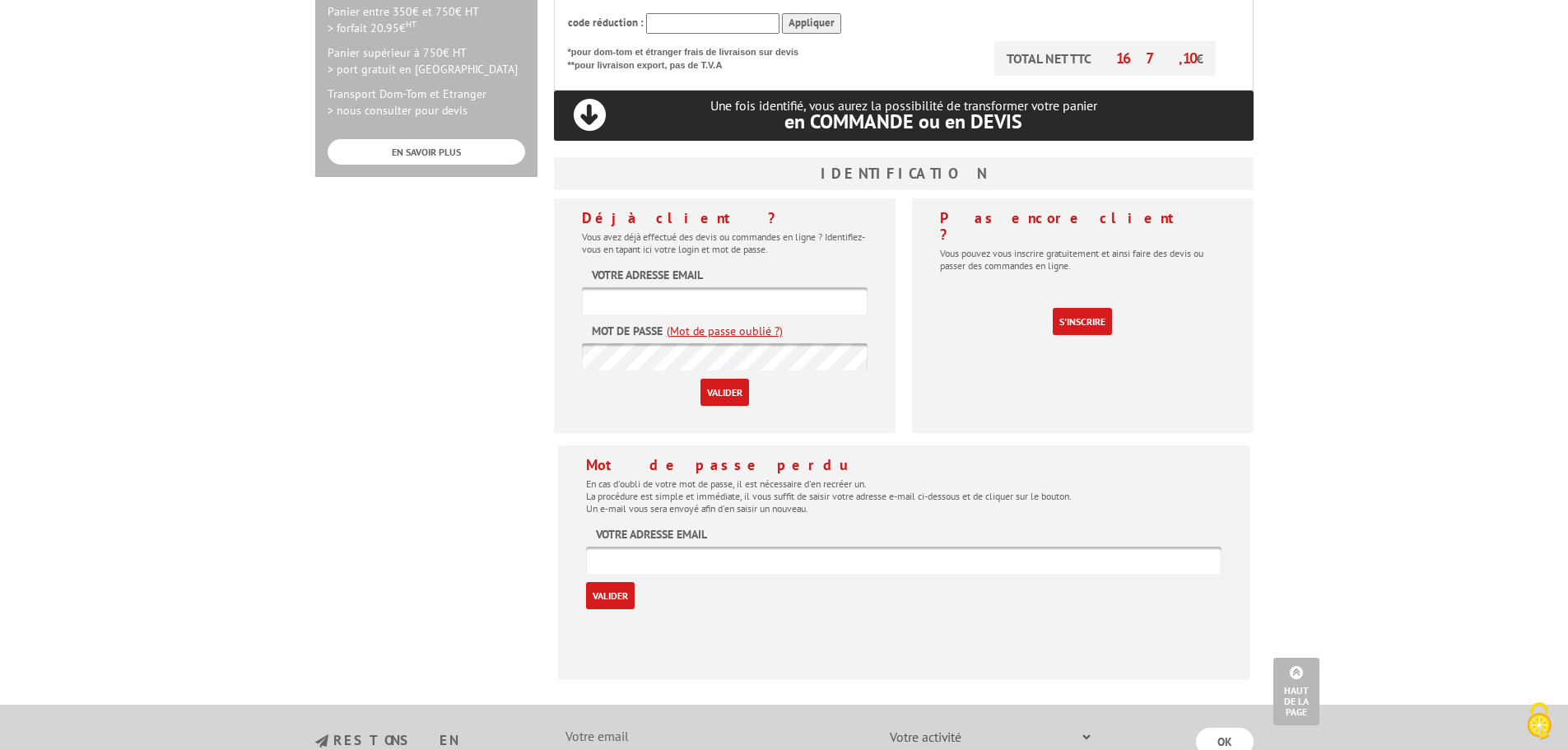
click at [744, 547] on input "text" at bounding box center [904, 561] width 635 height 28
type input "[EMAIL_ADDRESS][DOMAIN_NAME]"
click at [606, 582] on input "Valider" at bounding box center [610, 596] width 49 height 28
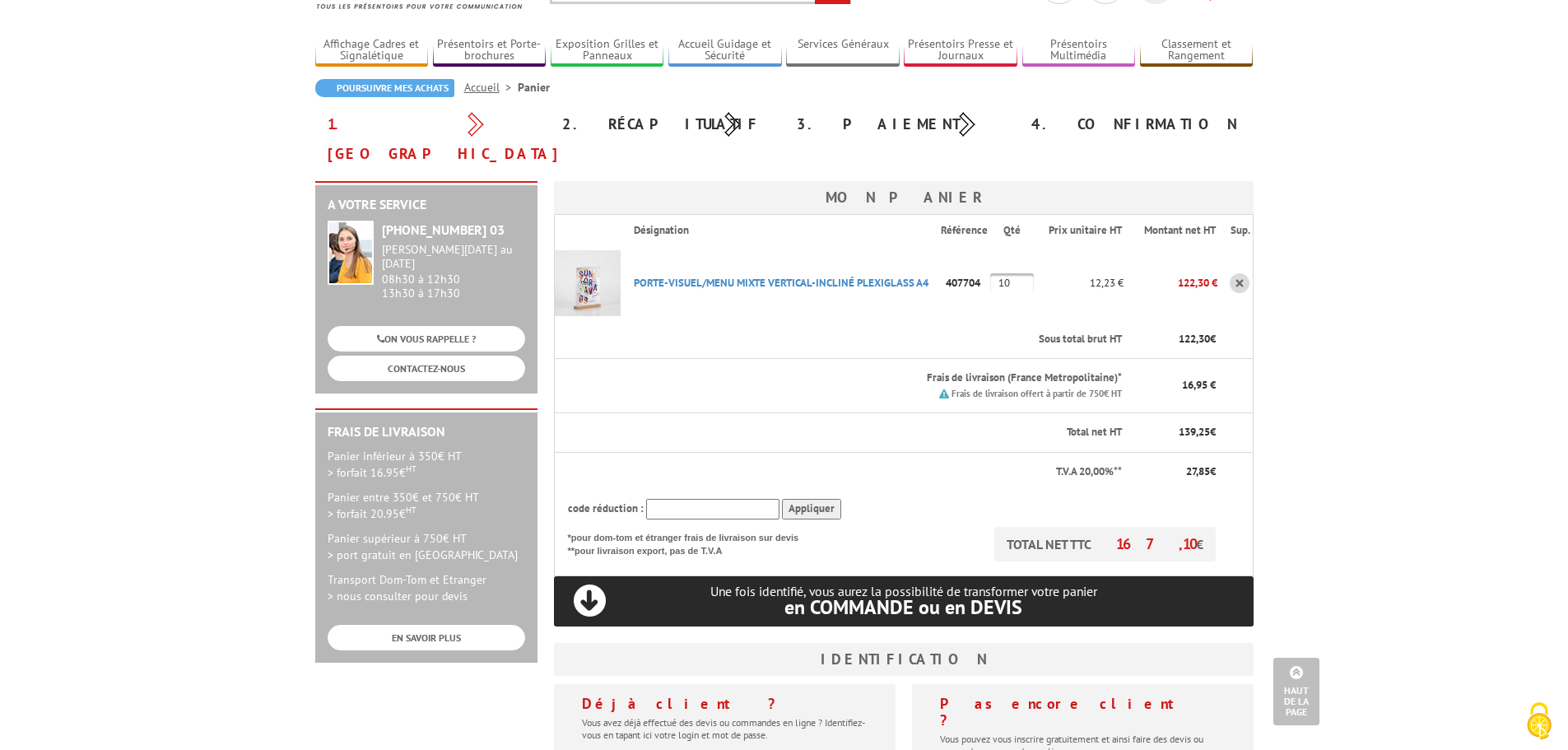
scroll to position [83, 0]
